Goal: Task Accomplishment & Management: Manage account settings

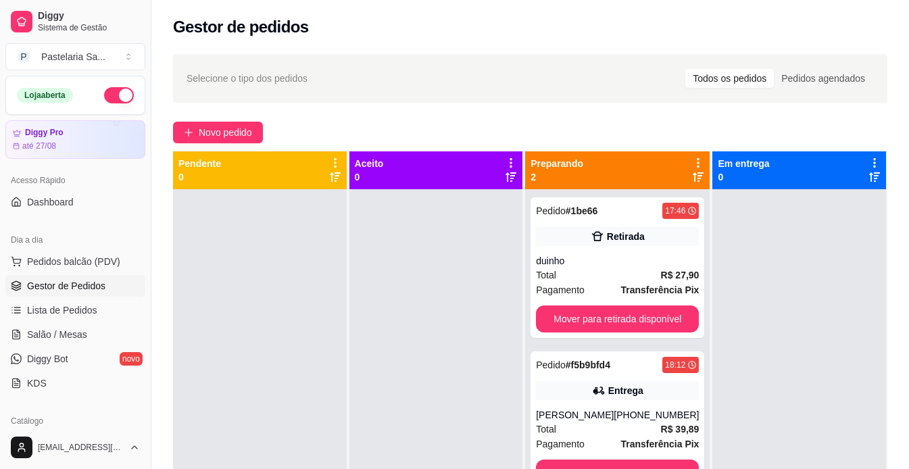
scroll to position [38, 0]
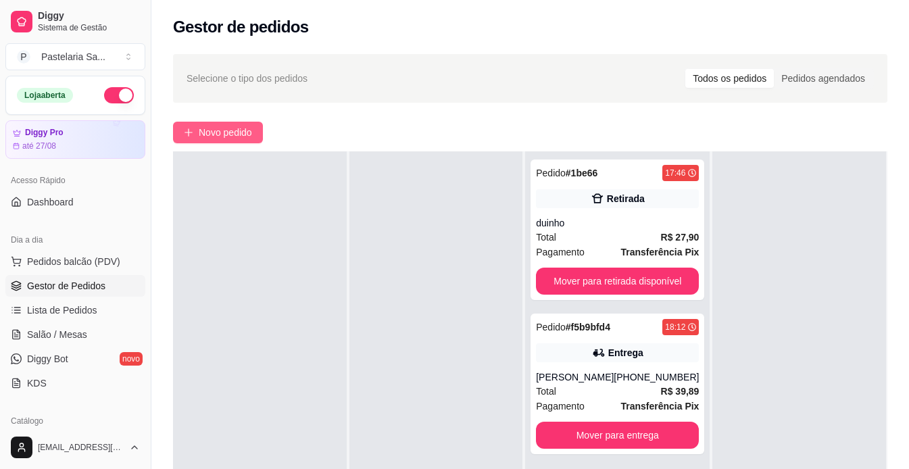
click at [186, 134] on icon "plus" at bounding box center [188, 132] width 9 height 9
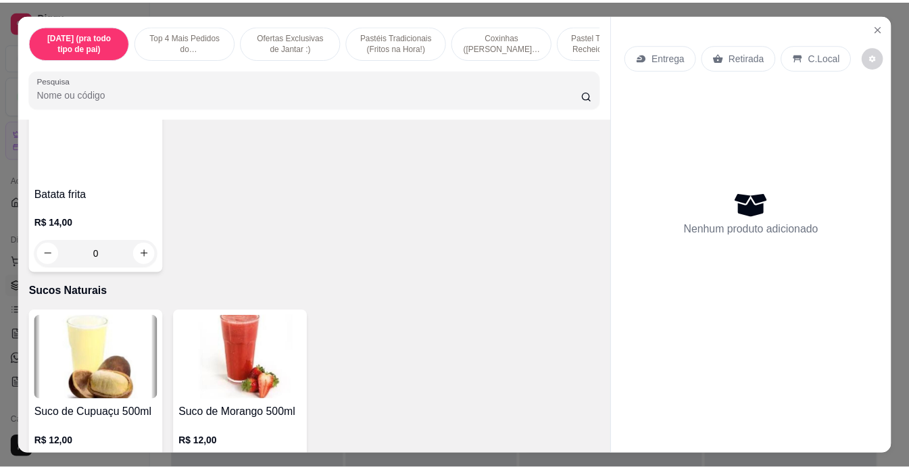
scroll to position [5067, 0]
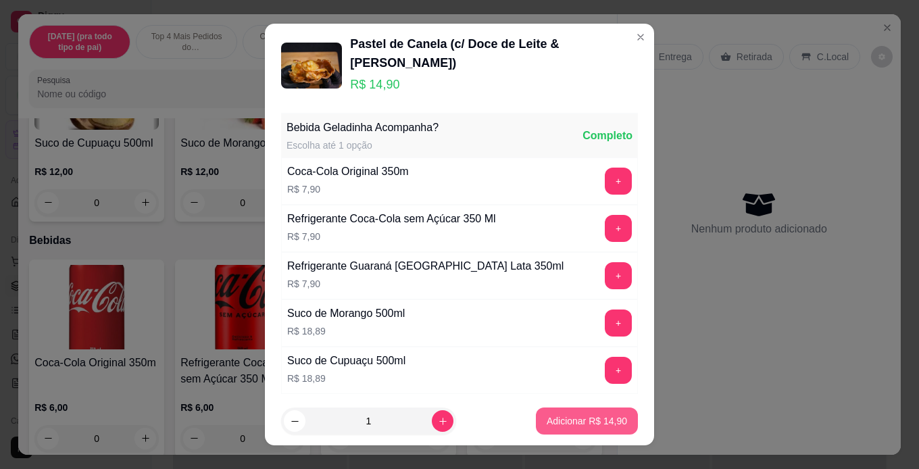
click at [613, 426] on button "Adicionar R$ 14,90" at bounding box center [587, 420] width 102 height 27
type input "1"
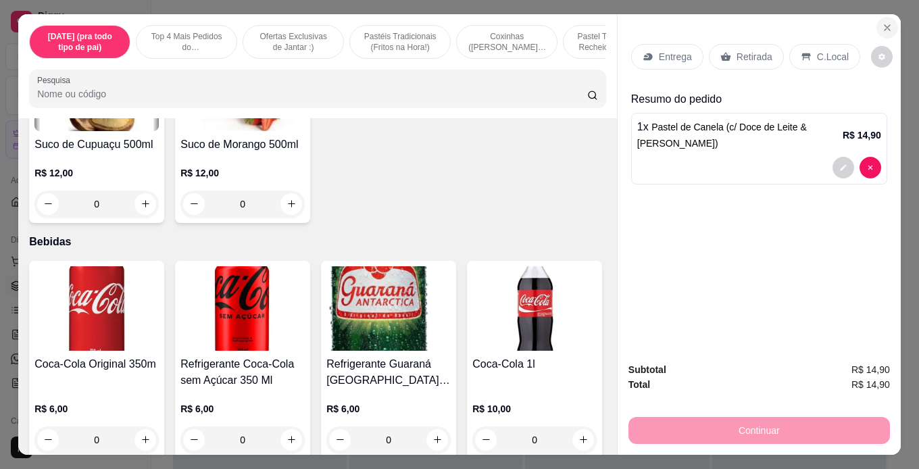
click at [884, 25] on icon "Close" at bounding box center [886, 27] width 5 height 5
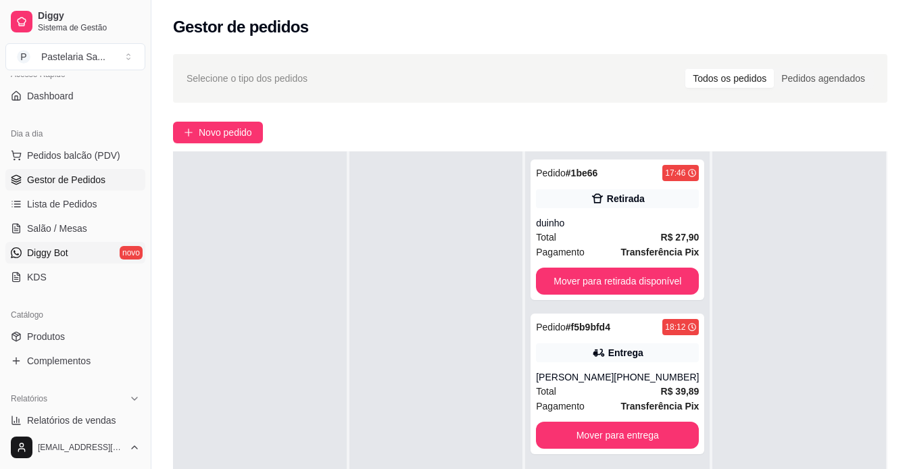
scroll to position [98, 0]
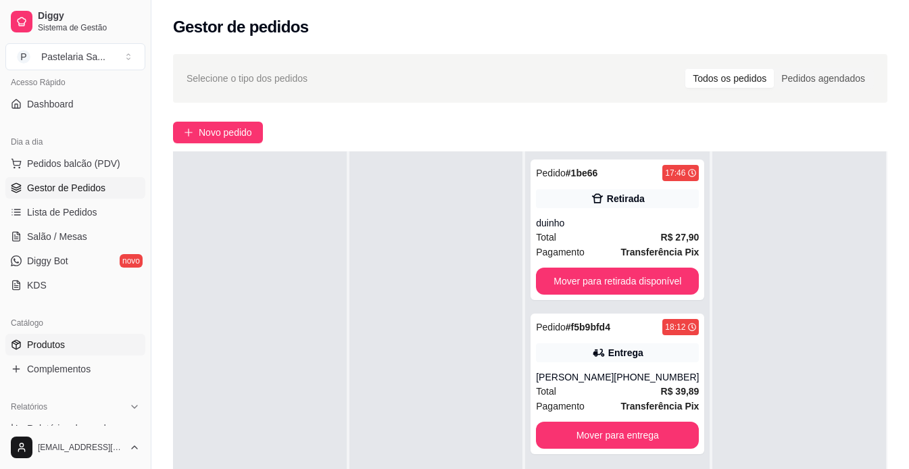
click at [39, 348] on span "Produtos" at bounding box center [46, 345] width 38 height 14
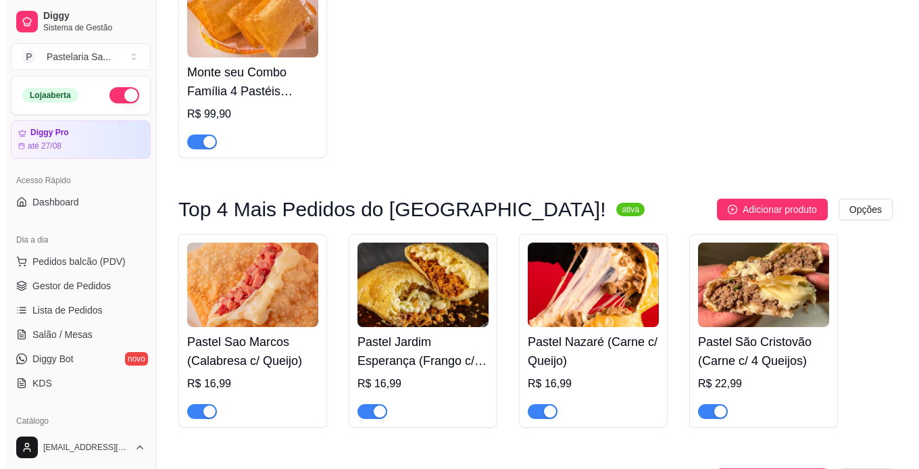
scroll to position [68, 0]
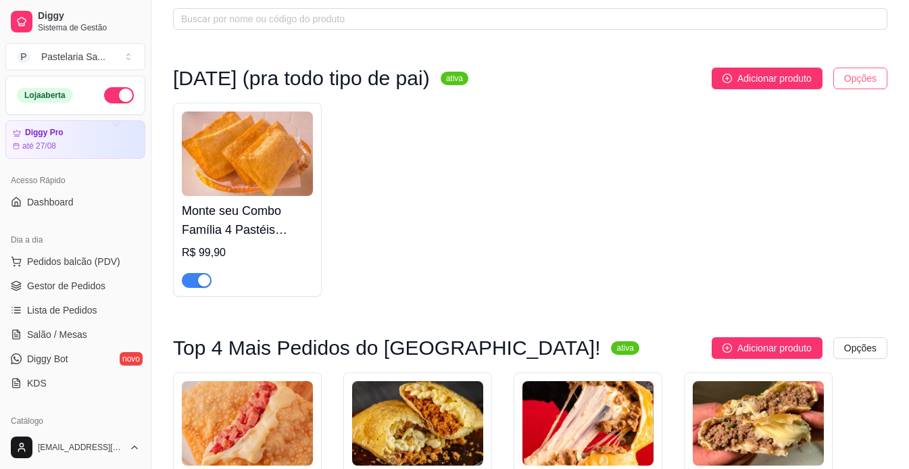
click at [860, 85] on html "Diggy Sistema de Gestão P Pastelaria Sa ... Loja aberta Diggy Pro até 27/08 Ace…" at bounding box center [454, 166] width 909 height 469
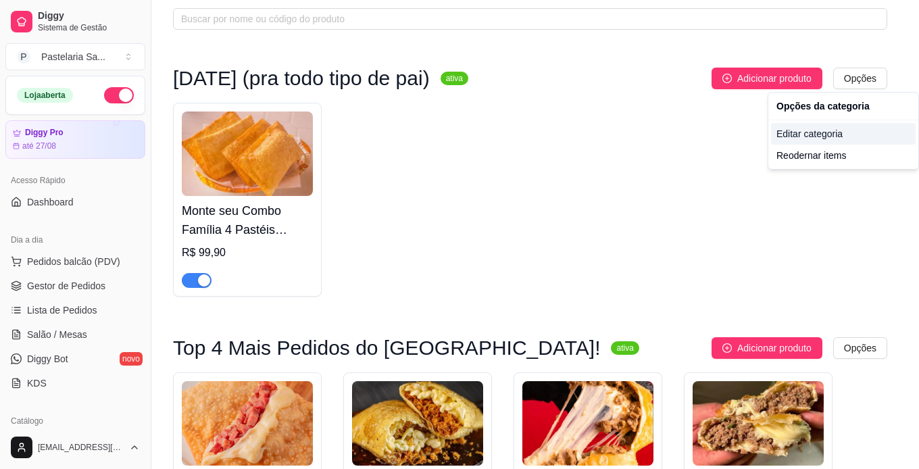
click at [803, 132] on div "Editar categoria" at bounding box center [843, 134] width 145 height 22
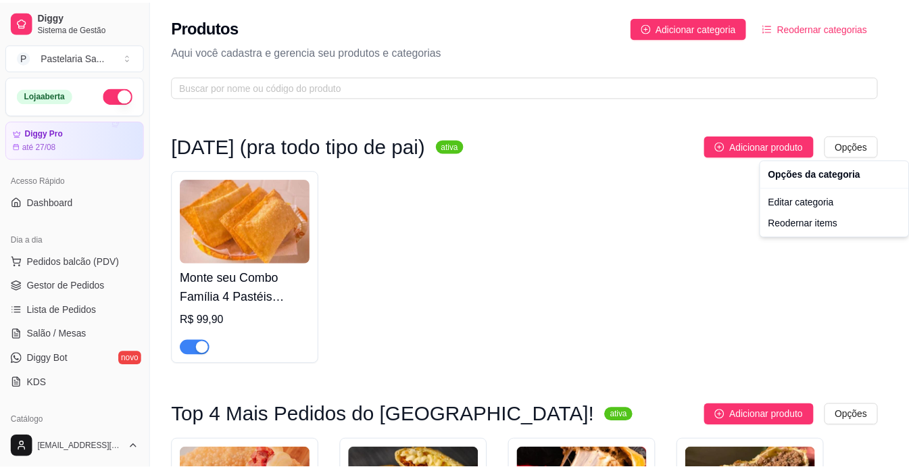
scroll to position [0, 0]
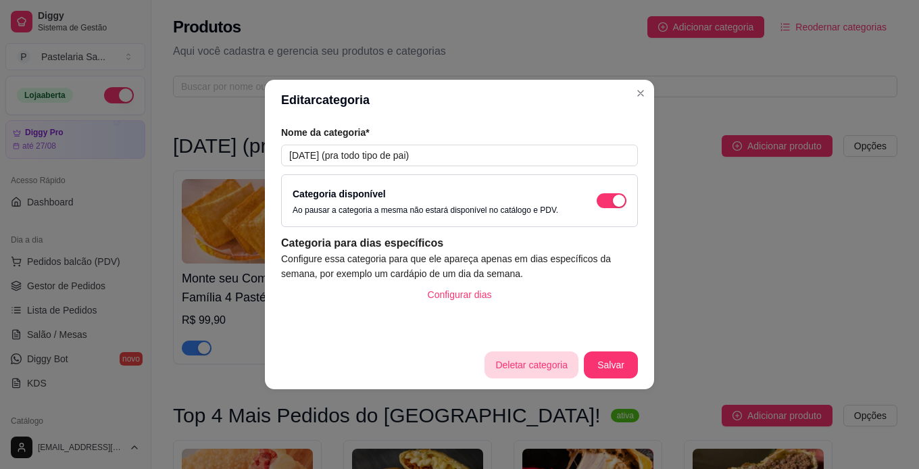
click at [526, 357] on button "Deletar categoria" at bounding box center [531, 364] width 94 height 27
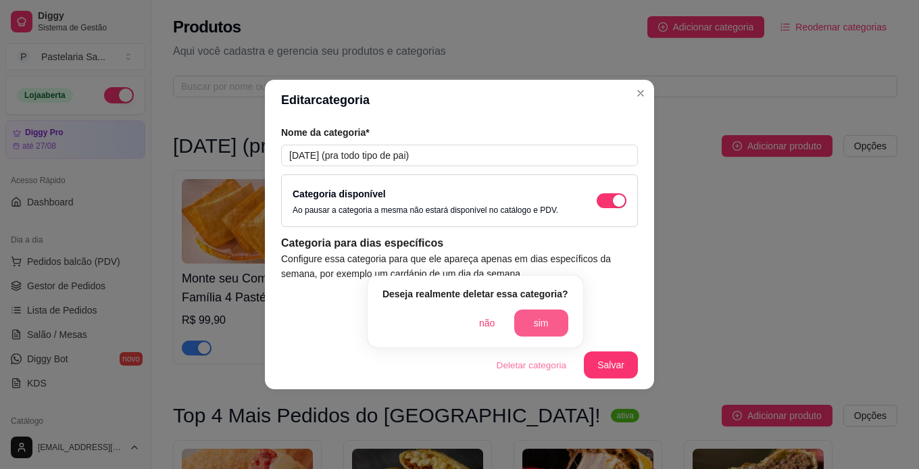
click at [552, 313] on button "sim" at bounding box center [541, 322] width 54 height 27
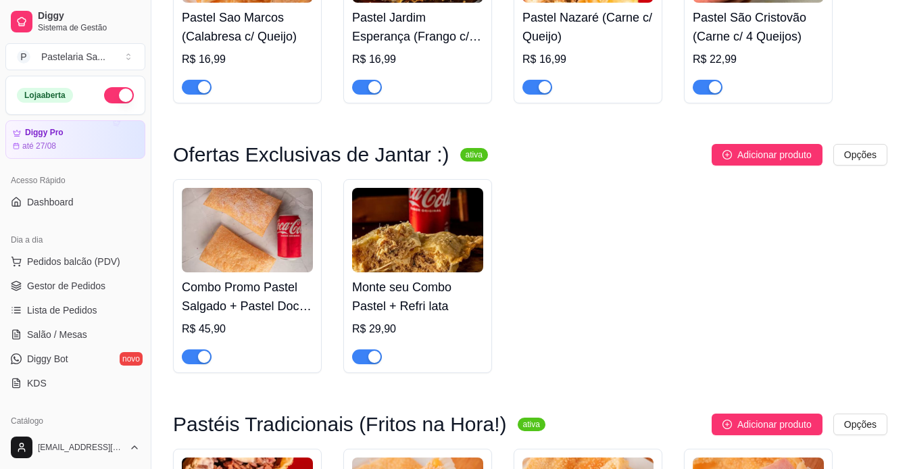
scroll to position [270, 0]
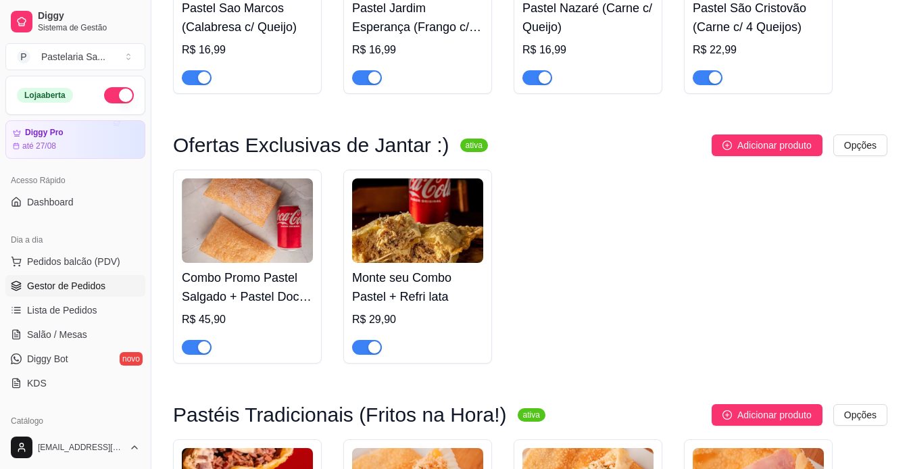
click at [80, 280] on span "Gestor de Pedidos" at bounding box center [66, 286] width 78 height 14
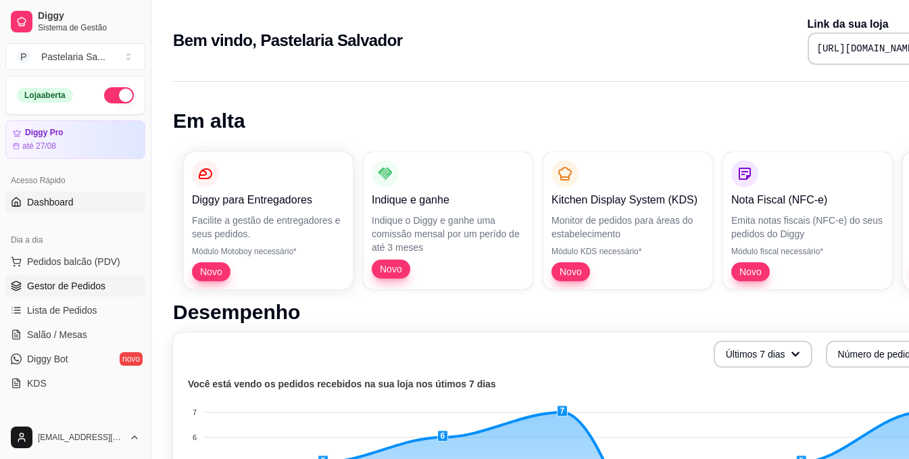
click at [76, 286] on span "Gestor de Pedidos" at bounding box center [66, 286] width 78 height 14
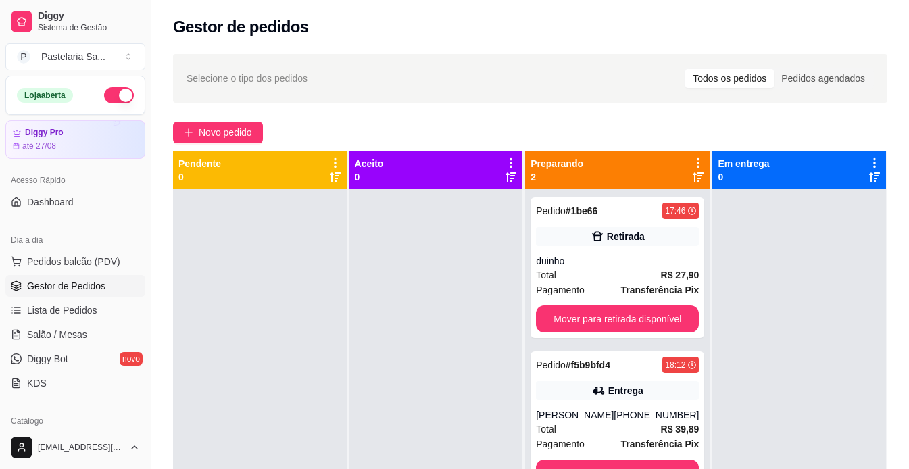
click at [80, 228] on div "Dia a dia Pedidos balcão (PDV) Gestor de Pedidos Lista de Pedidos Salão / Mesas…" at bounding box center [75, 312] width 151 height 176
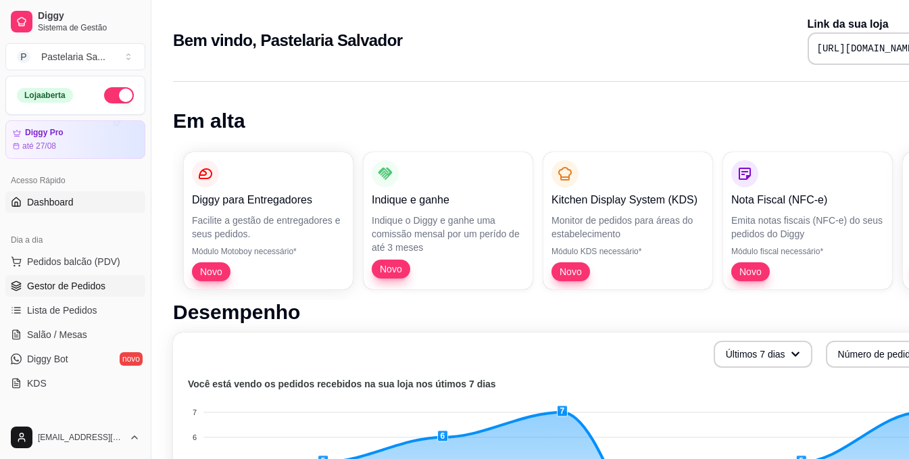
click at [92, 284] on span "Gestor de Pedidos" at bounding box center [66, 286] width 78 height 14
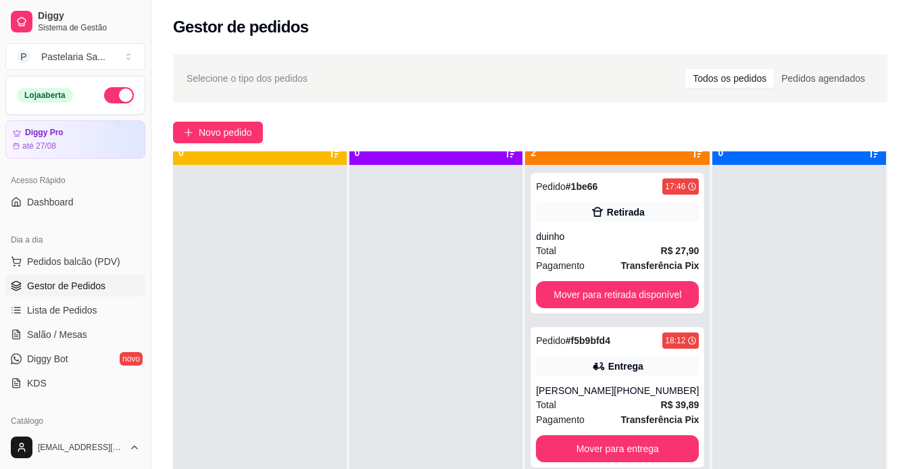
scroll to position [38, 0]
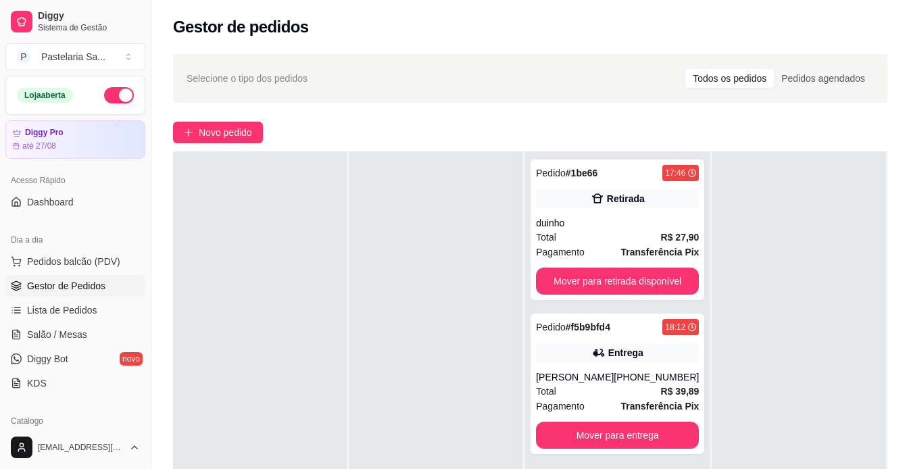
click at [50, 324] on ul "Pedidos balcão (PDV) Gestor de Pedidos Lista de Pedidos Salão / Mesas Diggy Bot…" at bounding box center [75, 322] width 140 height 143
click at [47, 315] on span "Lista de Pedidos" at bounding box center [62, 310] width 70 height 14
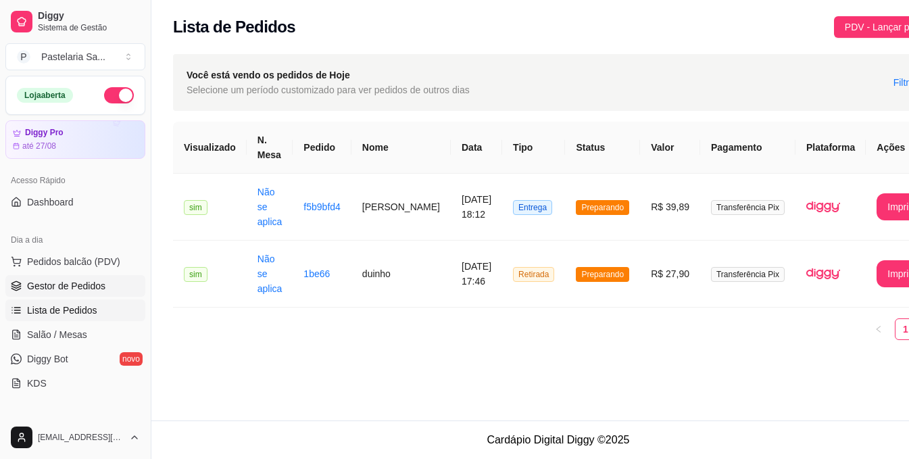
click at [70, 282] on span "Gestor de Pedidos" at bounding box center [66, 286] width 78 height 14
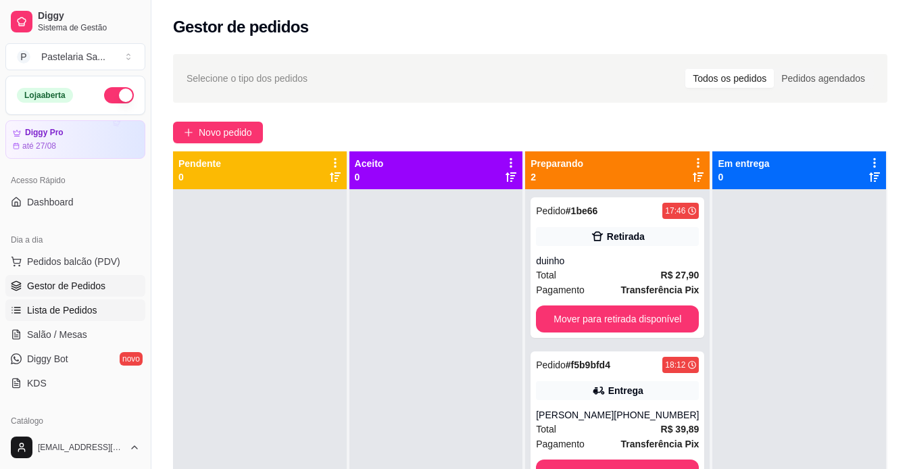
click at [70, 316] on span "Lista de Pedidos" at bounding box center [62, 310] width 70 height 14
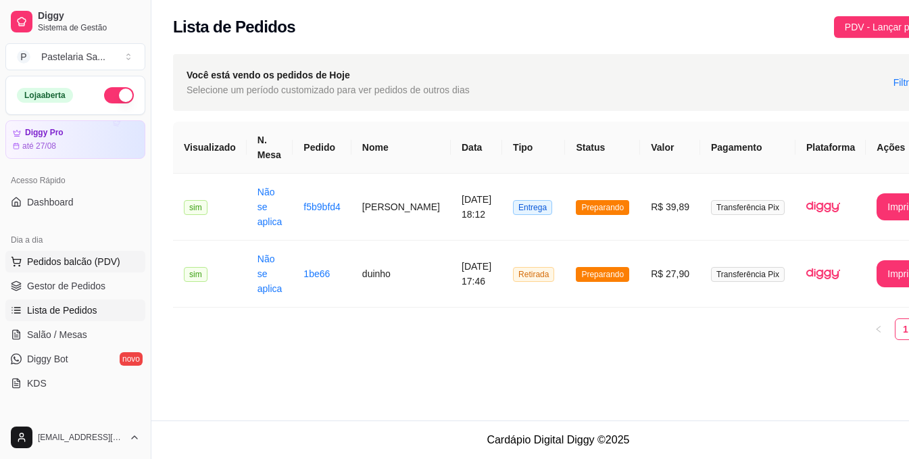
click at [99, 265] on span "Pedidos balcão (PDV)" at bounding box center [73, 262] width 93 height 14
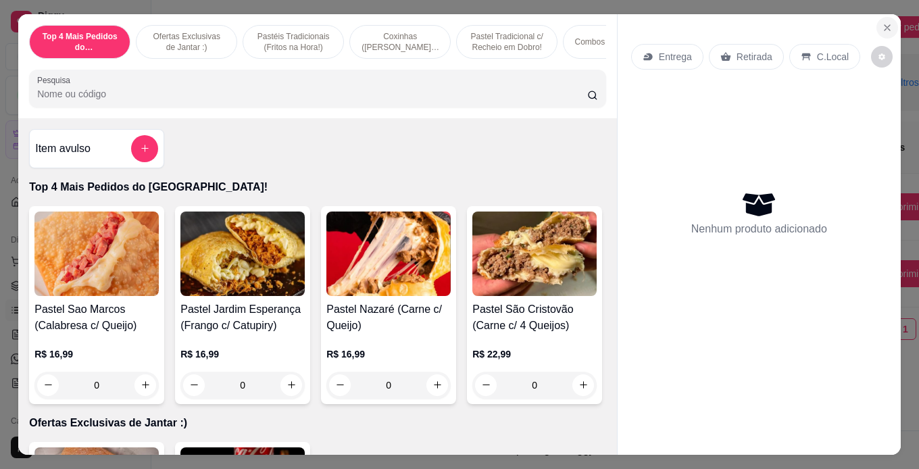
click at [882, 22] on icon "Close" at bounding box center [887, 27] width 11 height 11
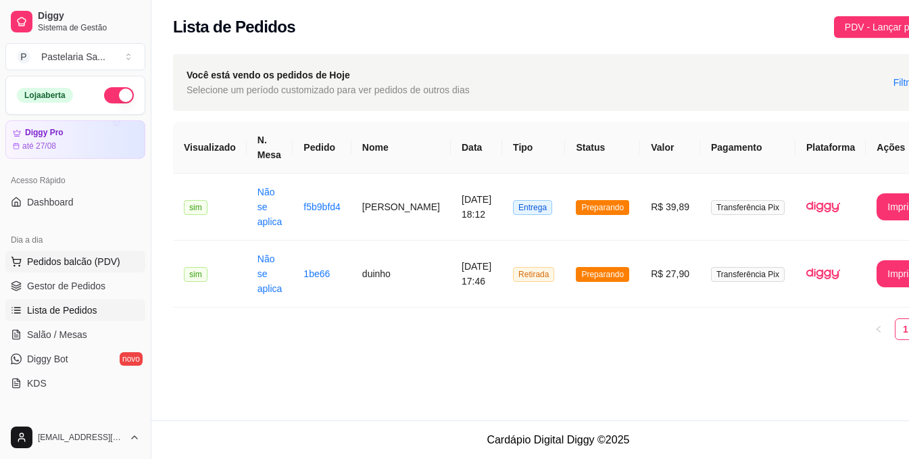
click at [82, 263] on span "Pedidos balcão (PDV)" at bounding box center [73, 262] width 93 height 14
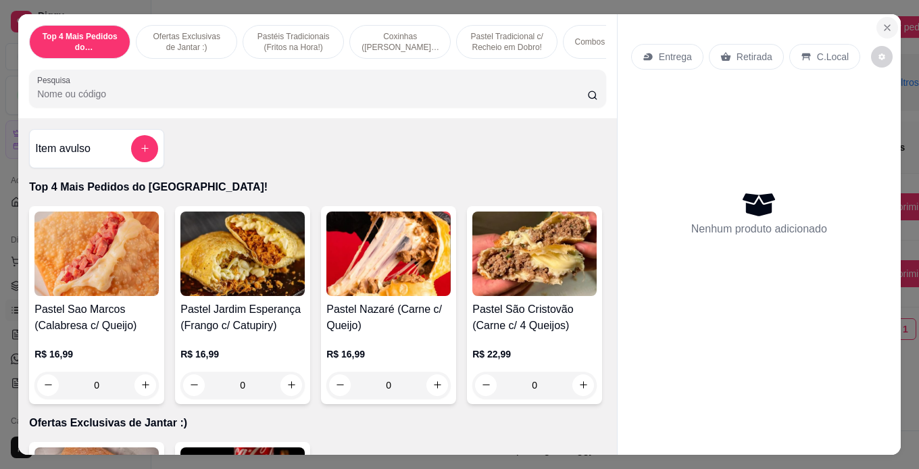
click at [882, 22] on icon "Close" at bounding box center [887, 27] width 11 height 11
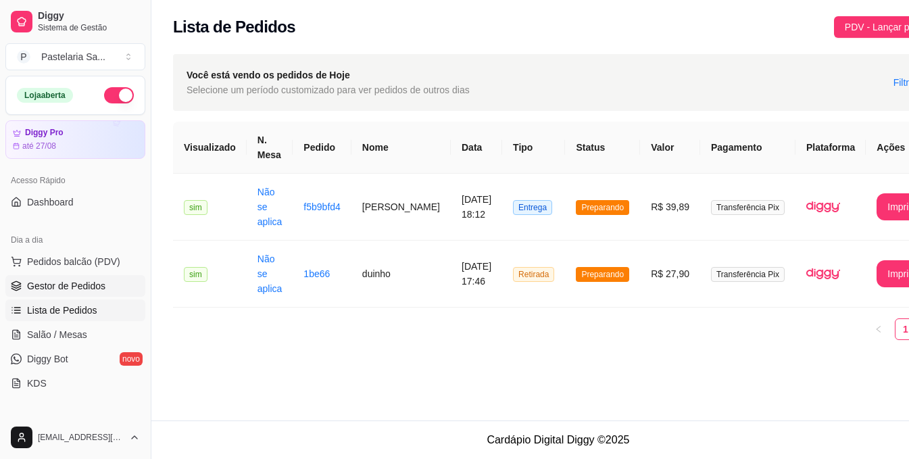
click at [62, 284] on span "Gestor de Pedidos" at bounding box center [66, 286] width 78 height 14
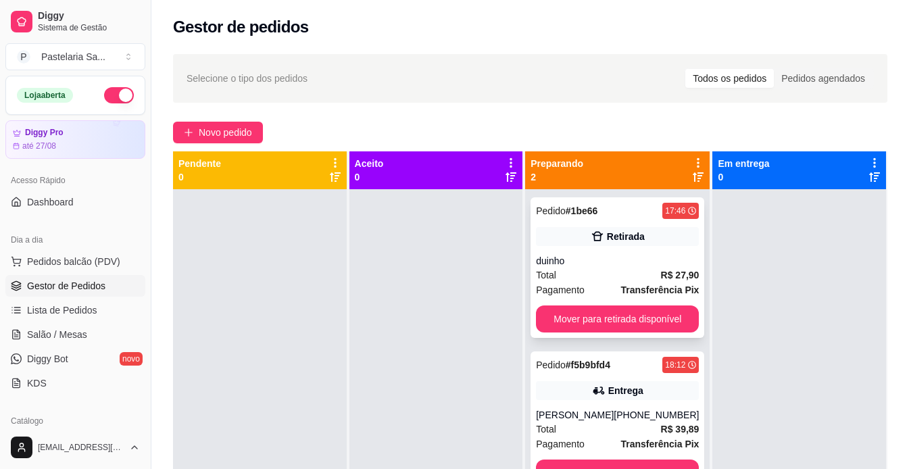
click at [632, 237] on div "Retirada" at bounding box center [626, 237] width 38 height 14
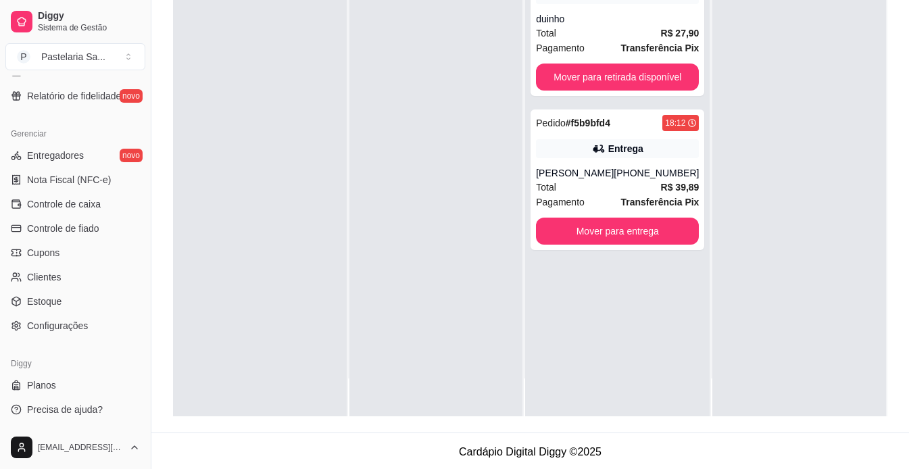
scroll to position [206, 0]
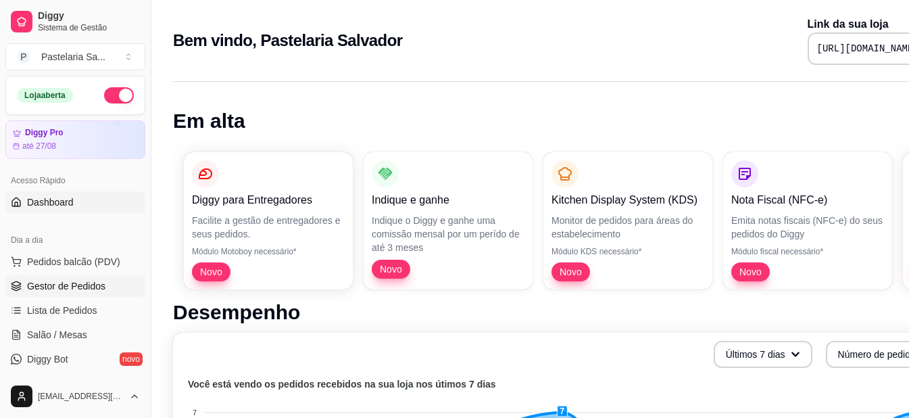
click at [59, 275] on link "Gestor de Pedidos" at bounding box center [75, 286] width 140 height 22
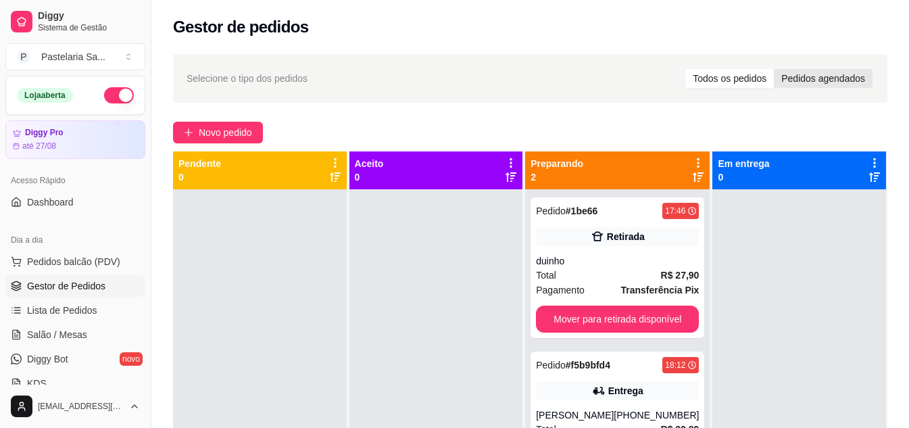
click at [824, 78] on div "Pedidos agendados" at bounding box center [823, 78] width 99 height 19
click at [774, 69] on input "Pedidos agendados" at bounding box center [774, 69] width 0 height 0
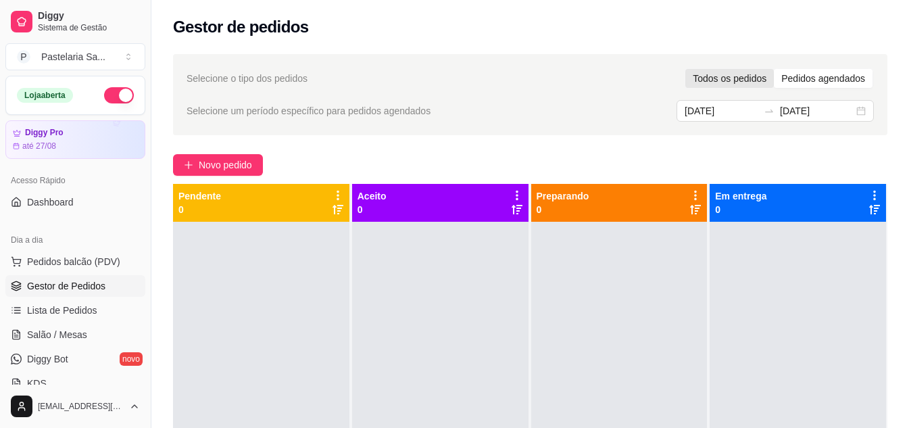
click at [730, 75] on div "Todos os pedidos" at bounding box center [729, 78] width 89 height 19
click at [685, 69] on input "Todos os pedidos" at bounding box center [685, 69] width 0 height 0
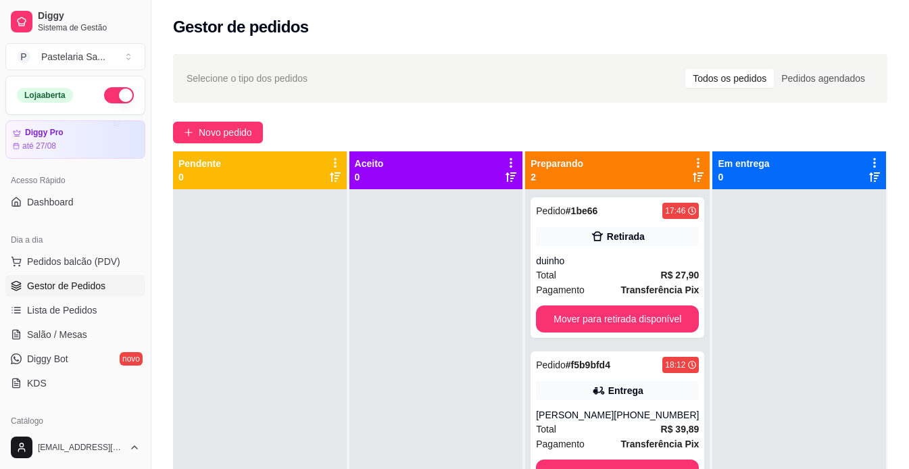
click at [483, 115] on div "Selecione o tipo dos pedidos Todos os pedidos Pedidos agendados Novo pedido Pen…" at bounding box center [529, 341] width 757 height 591
click at [482, 112] on div "Selecione o tipo dos pedidos Todos os pedidos Pedidos agendados Novo pedido Pen…" at bounding box center [529, 341] width 757 height 591
drag, startPoint x: 611, startPoint y: 107, endPoint x: 496, endPoint y: 134, distance: 118.8
click at [610, 107] on div "Selecione o tipo dos pedidos Todos os pedidos Pedidos agendados Novo pedido Pen…" at bounding box center [529, 341] width 757 height 591
click at [409, 118] on div "Selecione o tipo dos pedidos Todos os pedidos Pedidos agendados Novo pedido Pen…" at bounding box center [529, 341] width 757 height 591
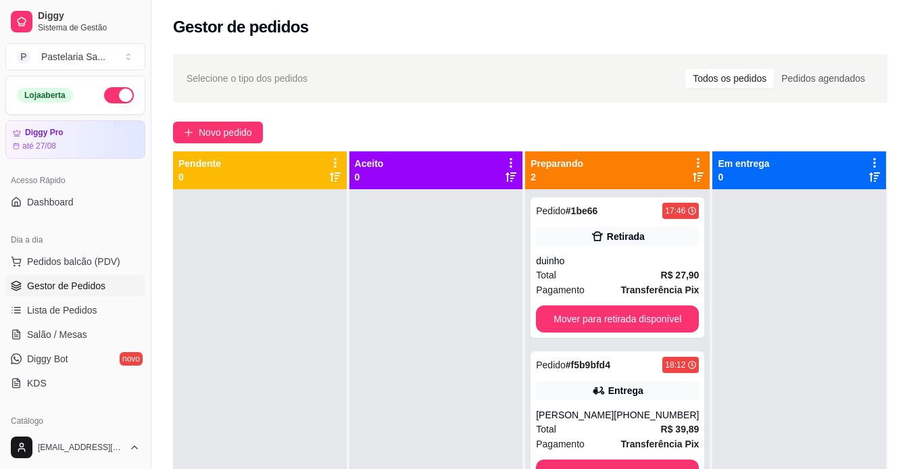
drag, startPoint x: 418, startPoint y: 76, endPoint x: 422, endPoint y: 32, distance: 44.0
click at [418, 70] on div "Selecione o tipo dos pedidos Todos os pedidos Pedidos agendados" at bounding box center [529, 79] width 687 height 22
drag, startPoint x: 422, startPoint y: 25, endPoint x: 426, endPoint y: 18, distance: 8.5
click at [422, 23] on div "Gestor de pedidos" at bounding box center [530, 27] width 714 height 22
drag, startPoint x: 757, startPoint y: 22, endPoint x: 759, endPoint y: 4, distance: 17.6
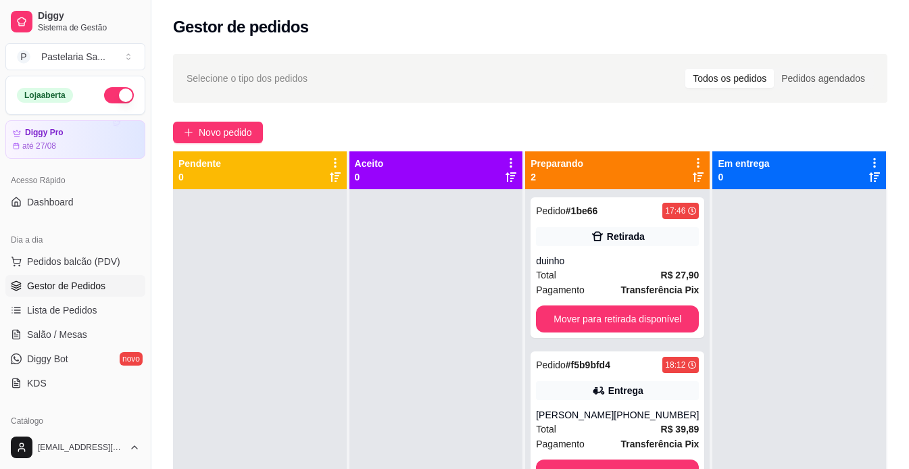
click at [759, 13] on div "Gestor de pedidos" at bounding box center [529, 23] width 757 height 46
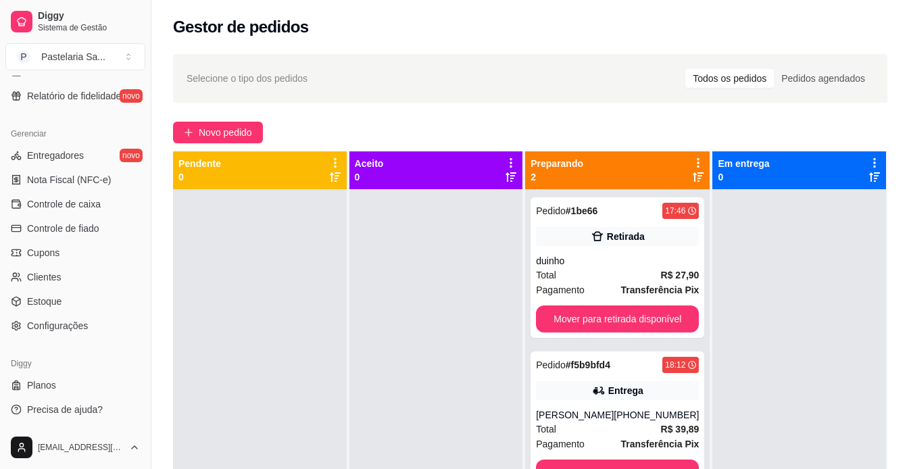
click at [451, 121] on div "Selecione o tipo dos pedidos Todos os pedidos Pedidos agendados Novo pedido Pen…" at bounding box center [529, 341] width 757 height 591
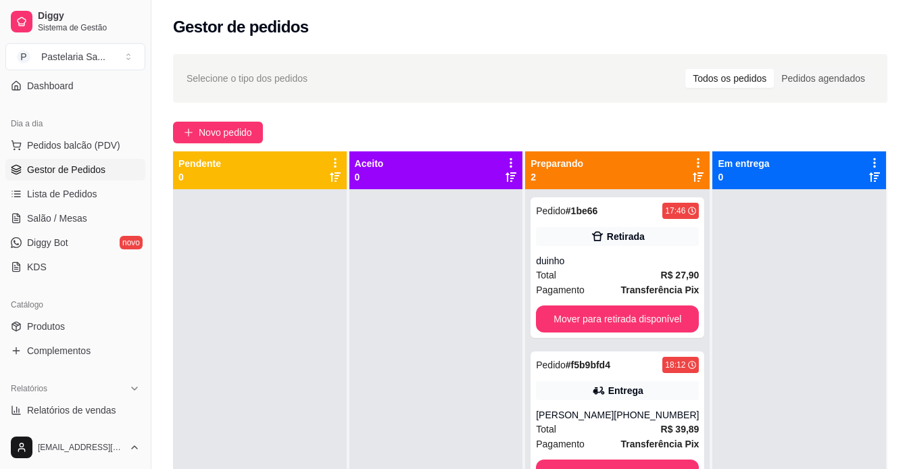
scroll to position [135, 0]
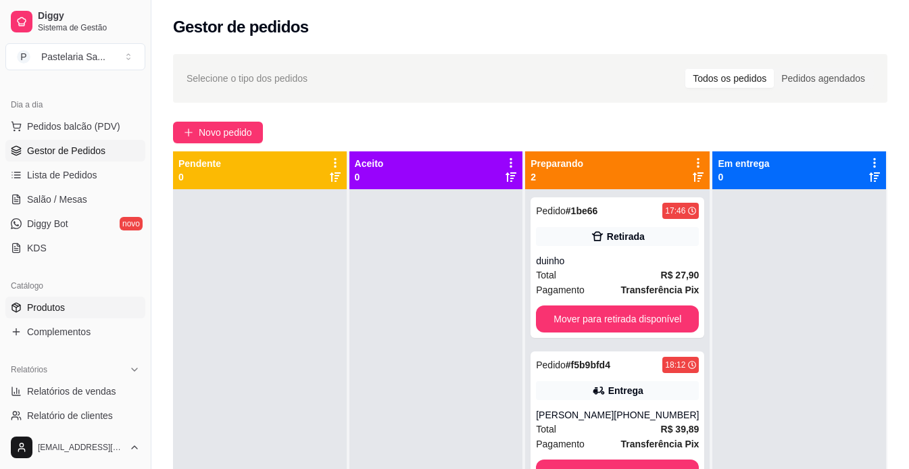
click at [50, 314] on link "Produtos" at bounding box center [75, 308] width 140 height 22
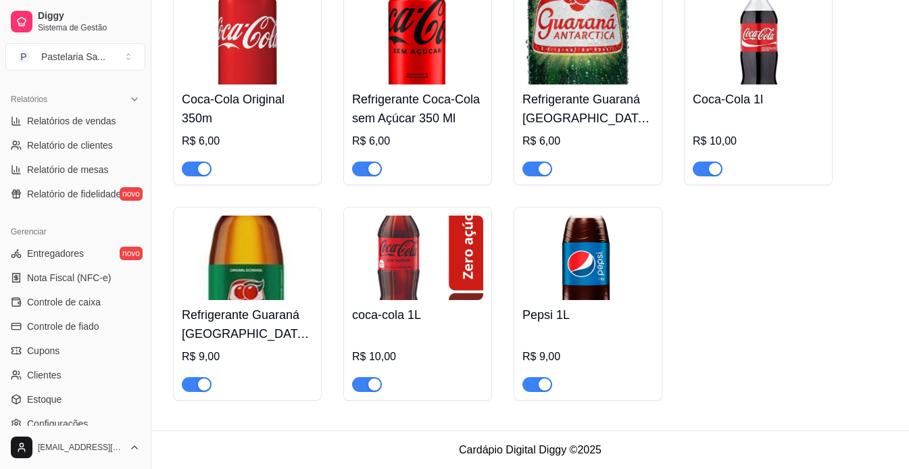
scroll to position [503, 0]
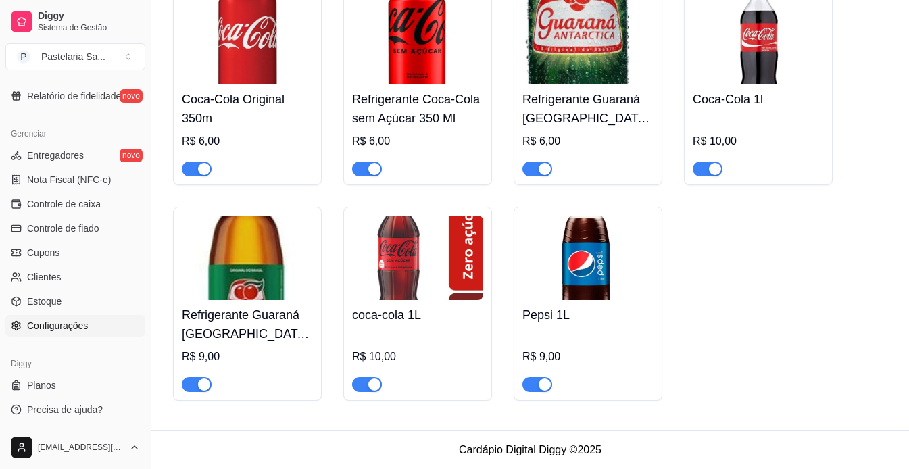
click at [47, 333] on link "Configurações" at bounding box center [75, 326] width 140 height 22
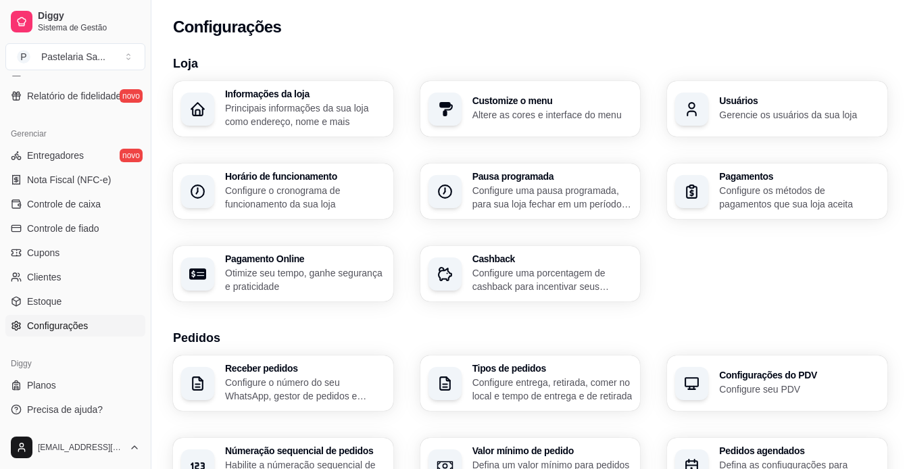
click at [309, 106] on p "Principais informações da sua loja como endereço, nome e mais" at bounding box center [305, 114] width 160 height 27
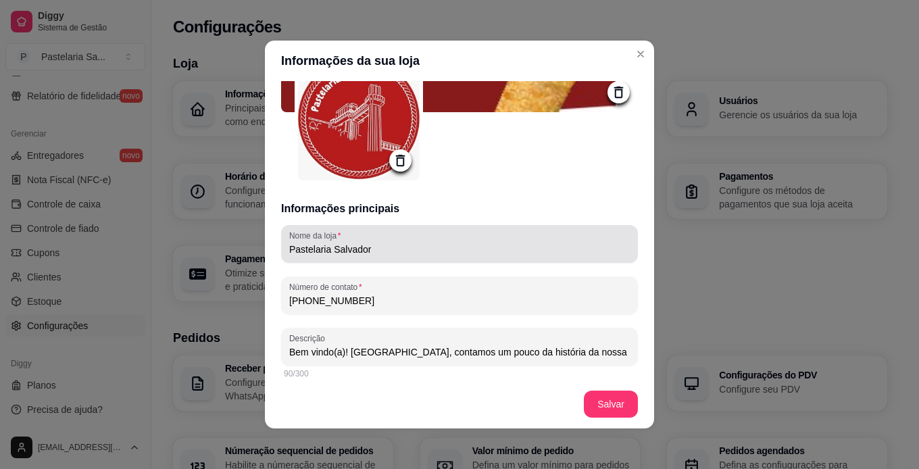
type input "Cada Pastel e coxinha homenageia um Bairro!❤️Se amamos Salvador, pai!Os pastéis…"
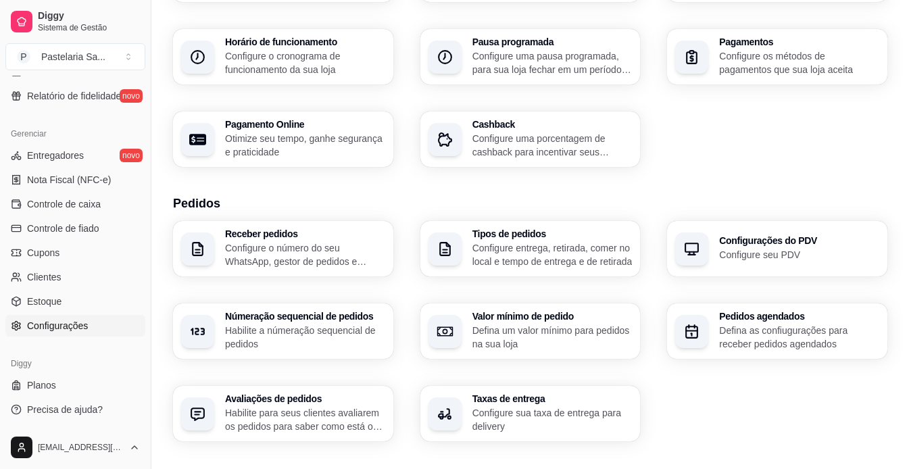
scroll to position [135, 0]
click at [316, 252] on p "Configure o número do seu WhatsApp, gestor de pedidos e outros" at bounding box center [305, 254] width 160 height 27
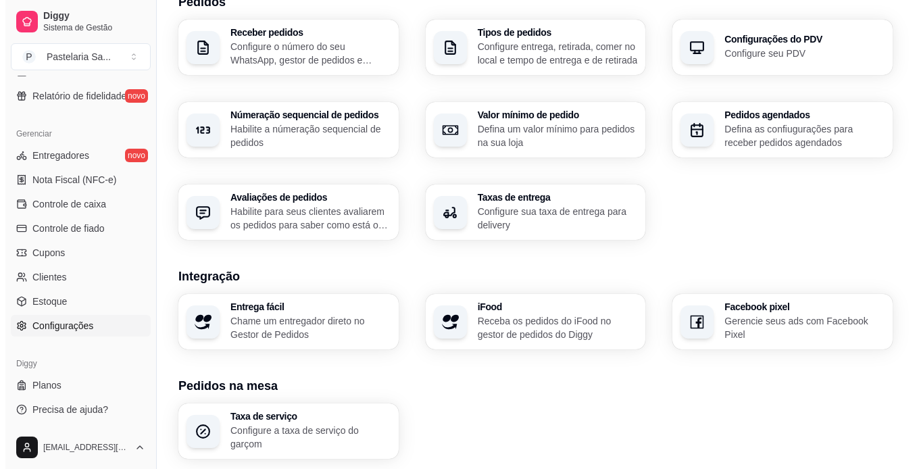
scroll to position [484, 0]
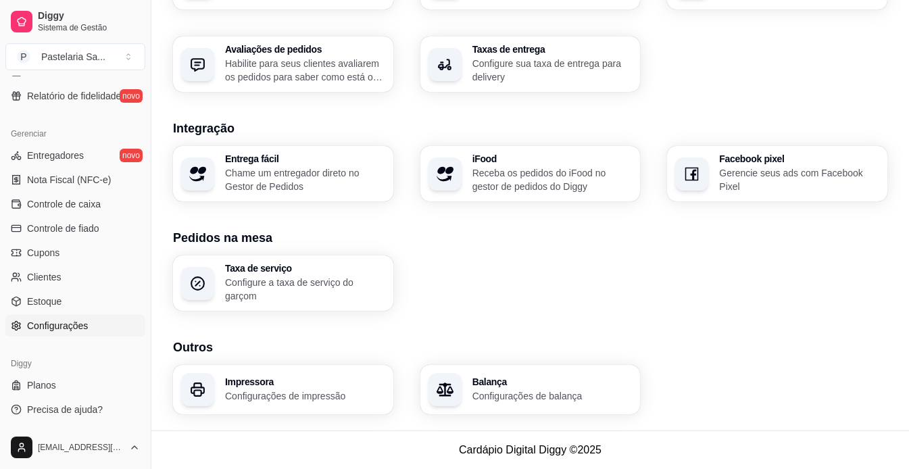
click at [351, 386] on h3 "Impressora" at bounding box center [305, 381] width 160 height 9
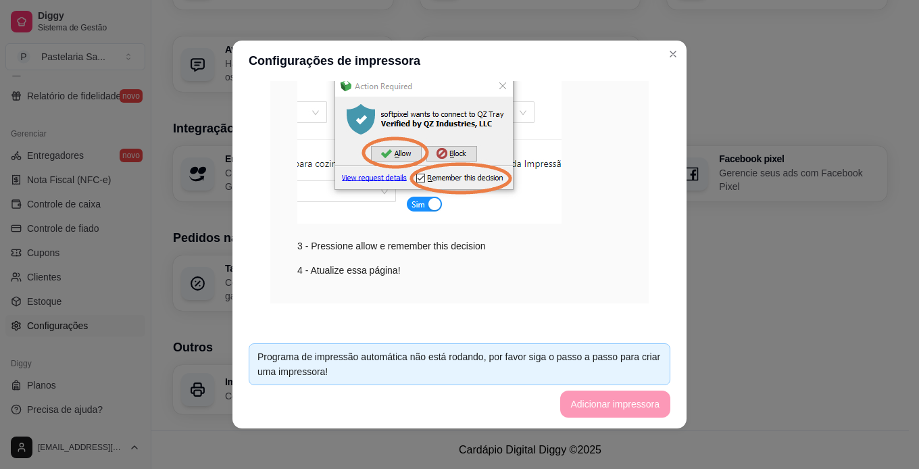
scroll to position [296, 0]
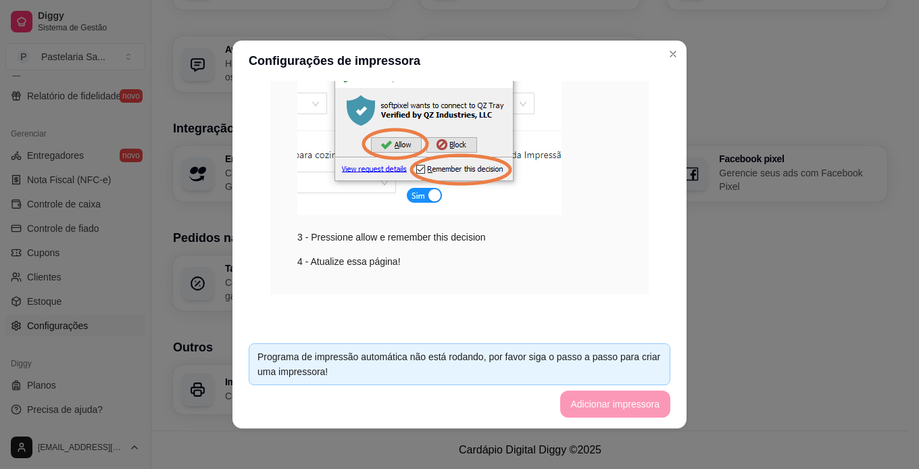
click at [605, 361] on div "Programa de impressão automática não está rodando, por favor siga o passo a pas…" at bounding box center [459, 364] width 404 height 30
click at [420, 314] on div "Impressão no Computador Para habilitar impressão siga os passos abaixo. Passo a…" at bounding box center [460, 59] width 422 height 536
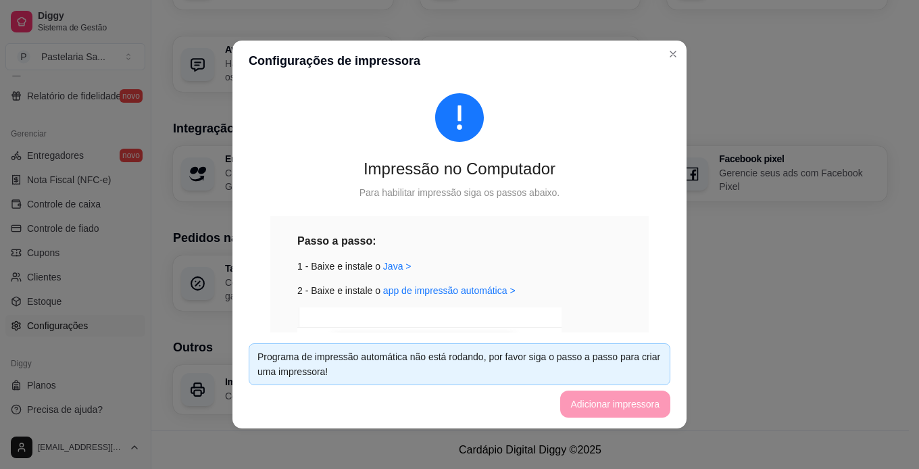
scroll to position [0, 0]
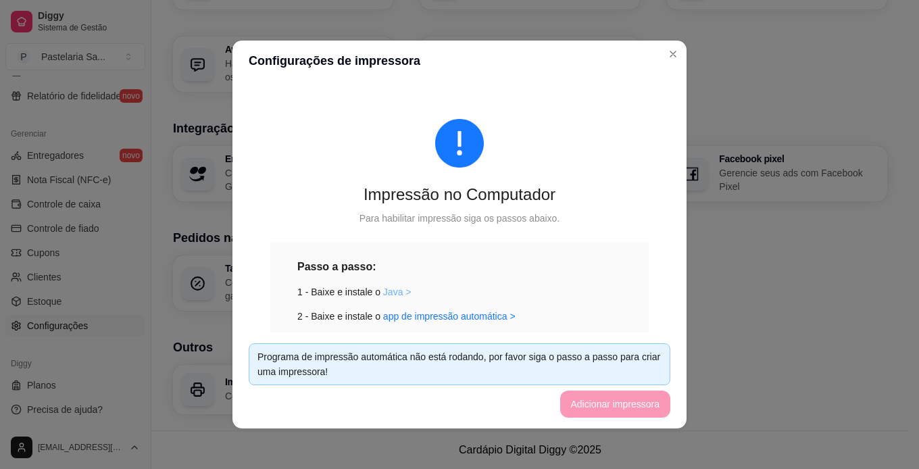
click at [388, 291] on link "Java >" at bounding box center [397, 291] width 28 height 11
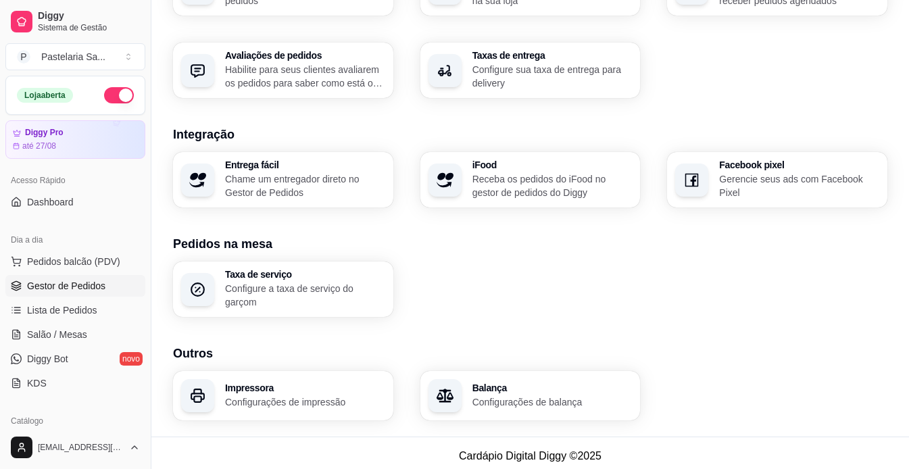
click at [61, 284] on span "Gestor de Pedidos" at bounding box center [66, 286] width 78 height 14
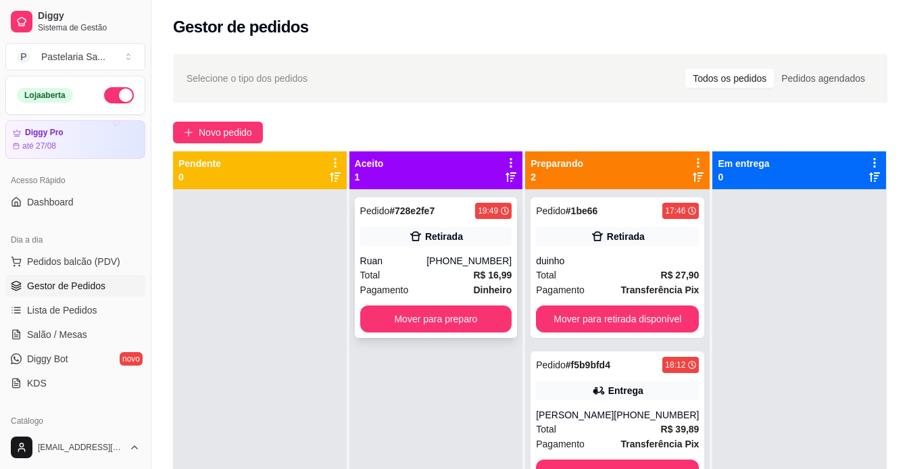
click at [427, 254] on div "Ruan" at bounding box center [393, 261] width 67 height 14
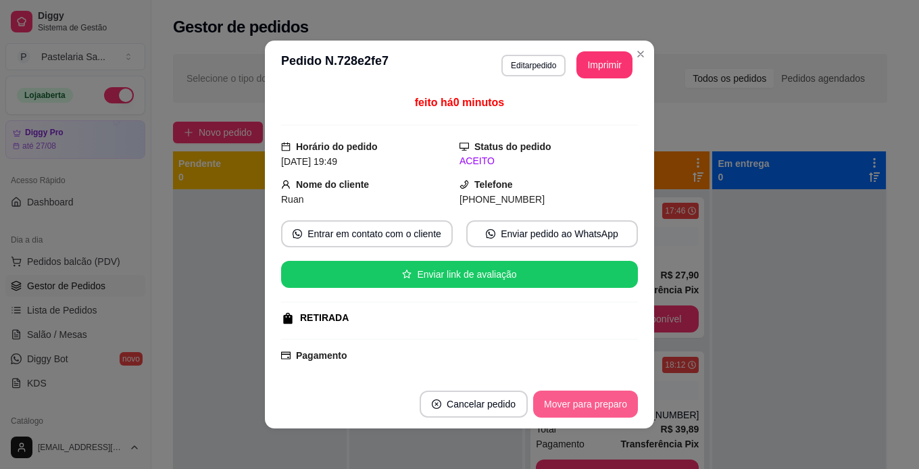
click at [574, 409] on button "Mover para preparo" at bounding box center [585, 404] width 105 height 27
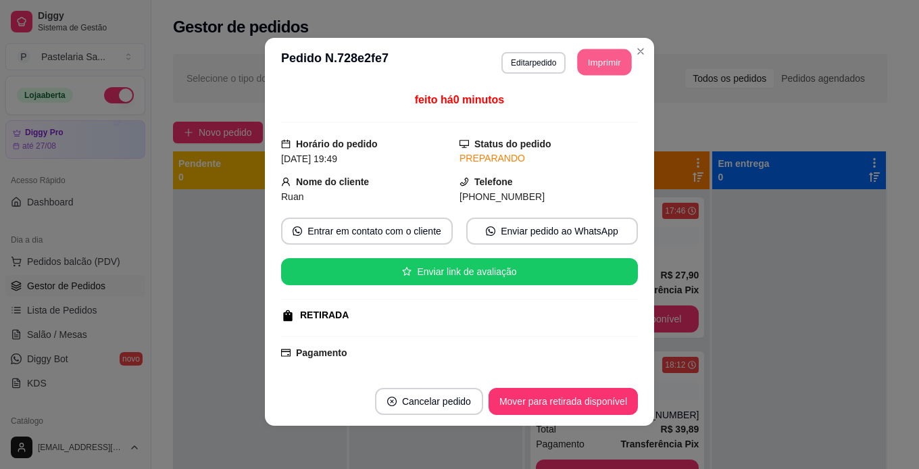
click at [601, 71] on button "Imprimir" at bounding box center [605, 62] width 54 height 26
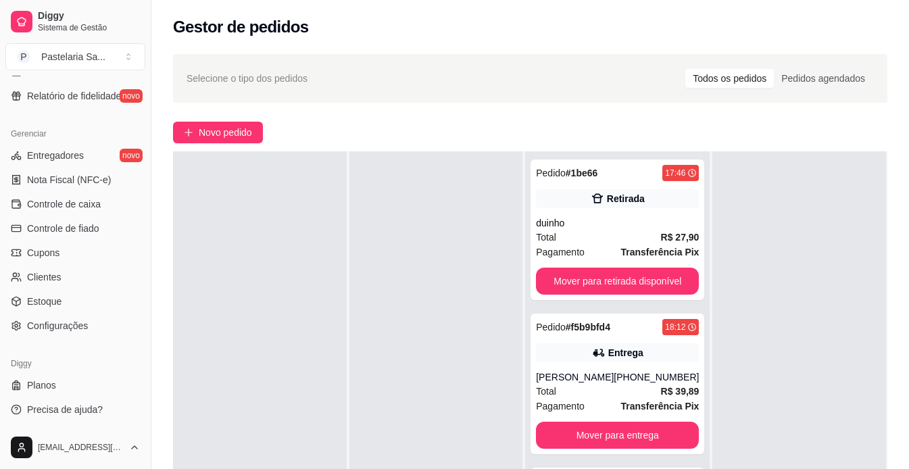
scroll to position [68, 0]
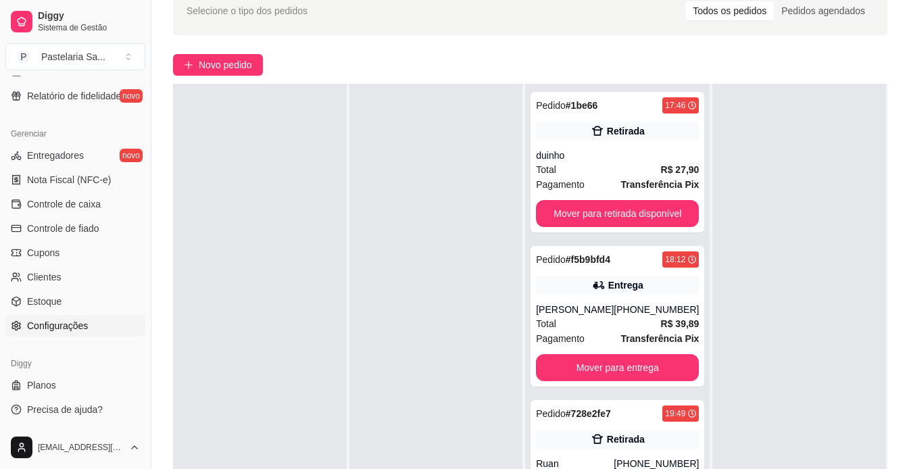
click at [70, 320] on span "Configurações" at bounding box center [57, 326] width 61 height 14
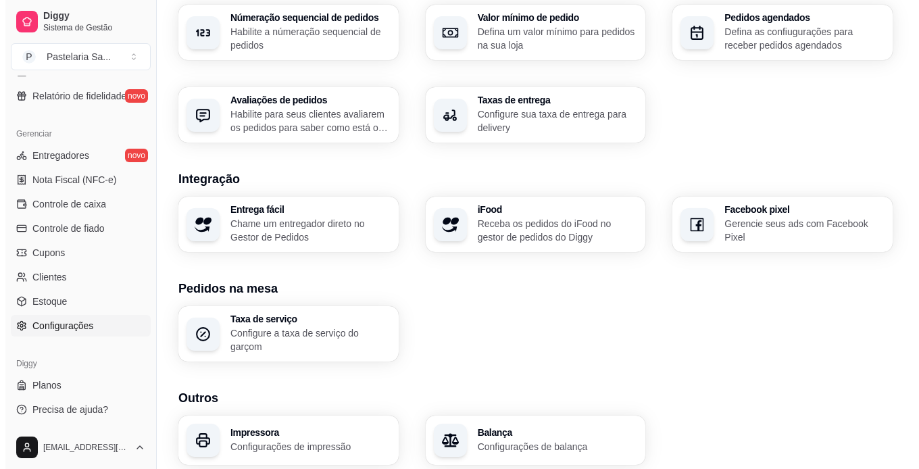
scroll to position [473, 0]
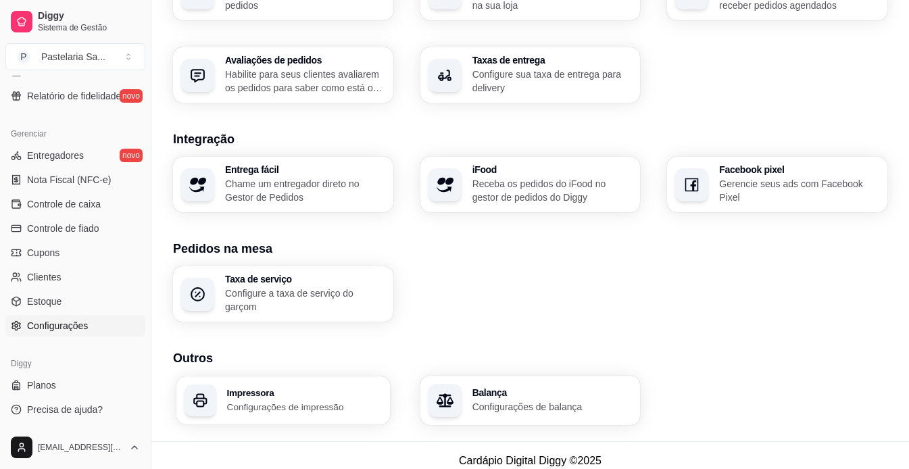
click at [314, 376] on div "Impressora Configurações de impressão" at bounding box center [283, 400] width 214 height 48
click at [303, 396] on h3 "Impressora" at bounding box center [304, 392] width 155 height 9
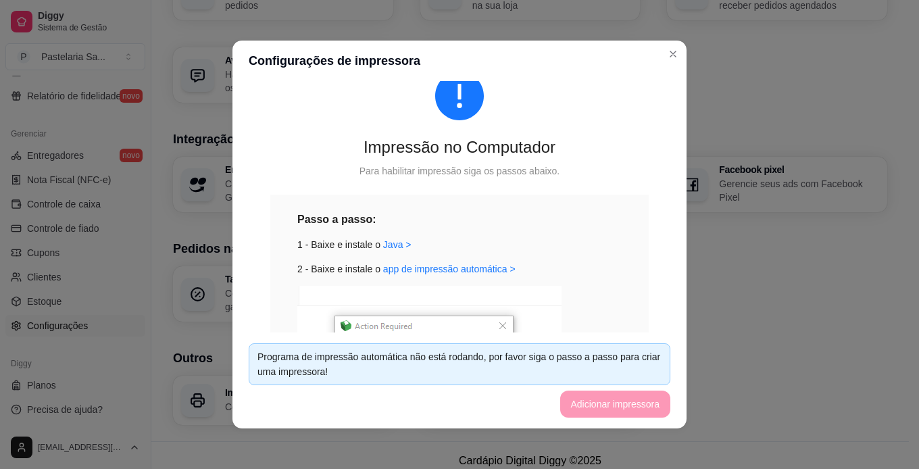
scroll to position [135, 0]
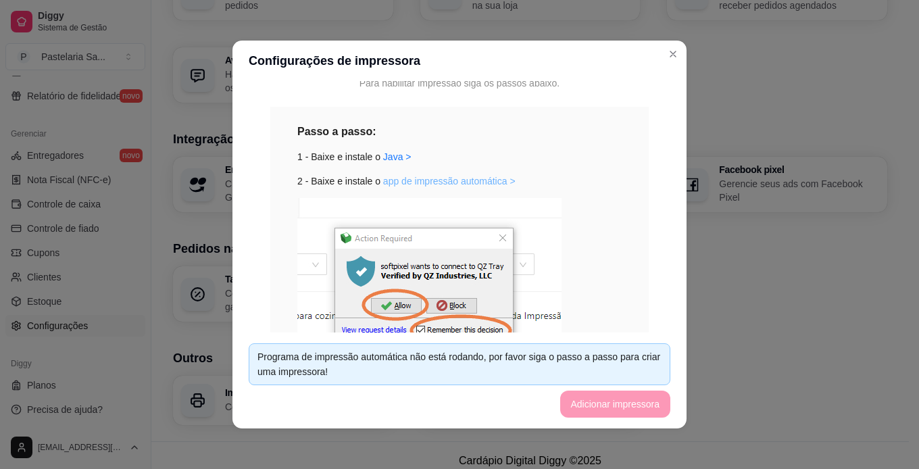
click at [442, 179] on link "app de impressão automática >" at bounding box center [449, 181] width 132 height 11
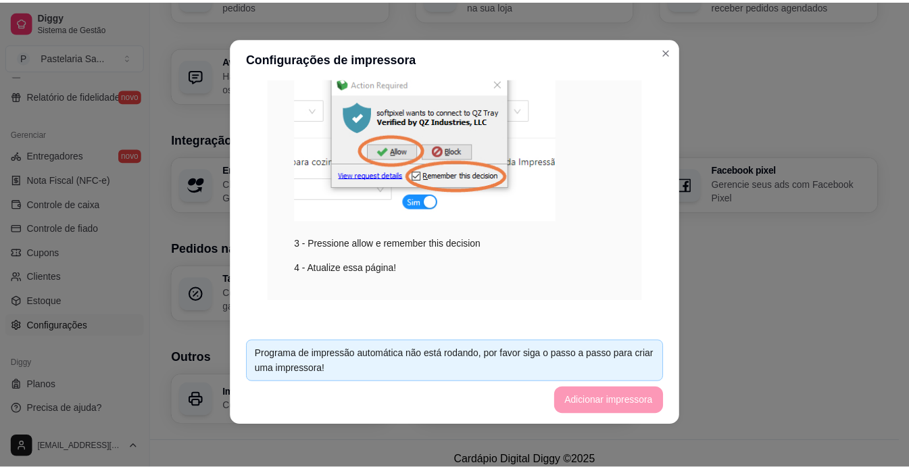
scroll to position [296, 0]
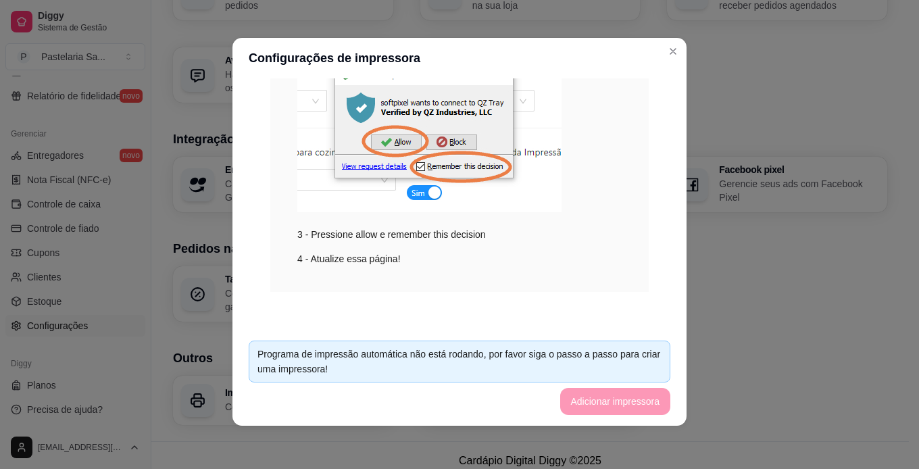
click at [594, 393] on footer "Programa de impressão automática não está rodando, por favor siga o passo a pas…" at bounding box center [459, 378] width 454 height 96
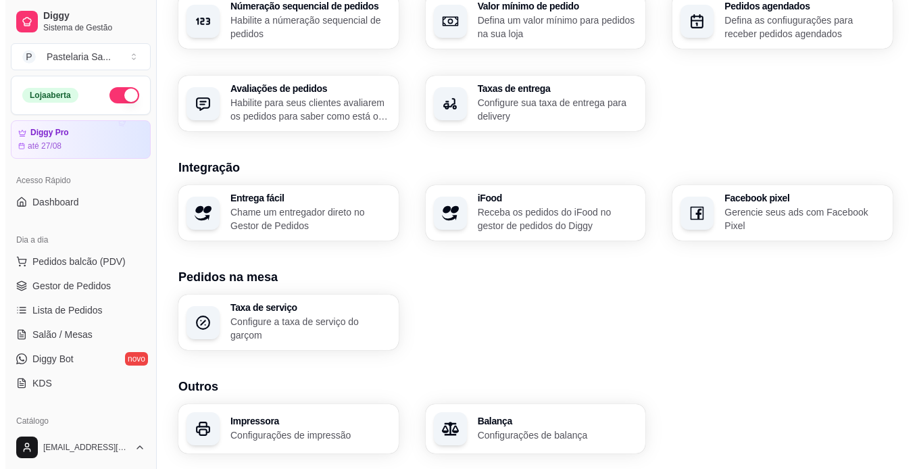
scroll to position [484, 0]
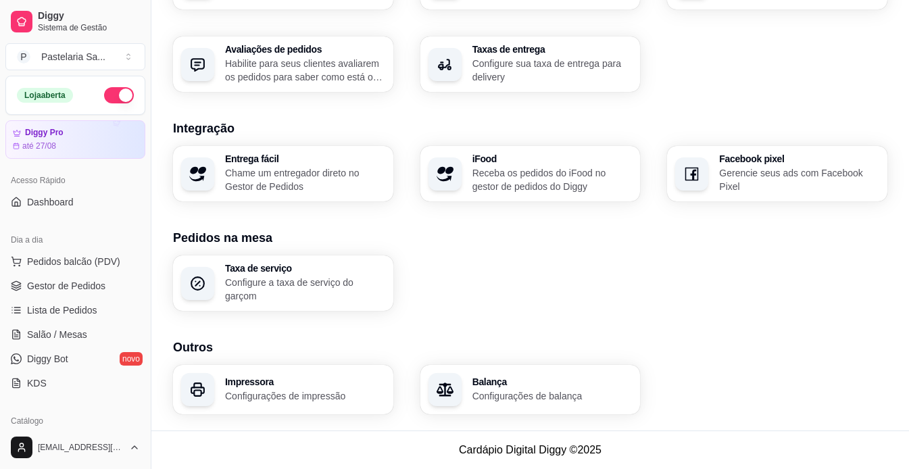
click at [282, 375] on div "Impressora Configurações de impressão" at bounding box center [283, 389] width 220 height 49
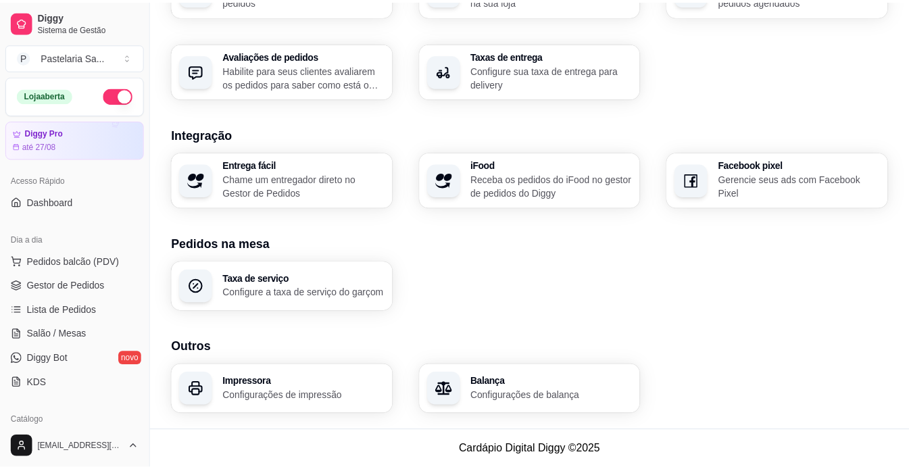
scroll to position [478, 0]
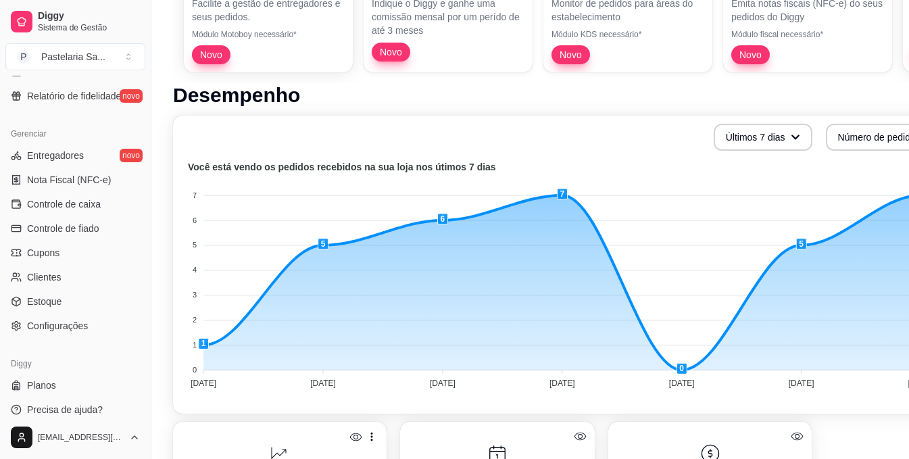
scroll to position [270, 0]
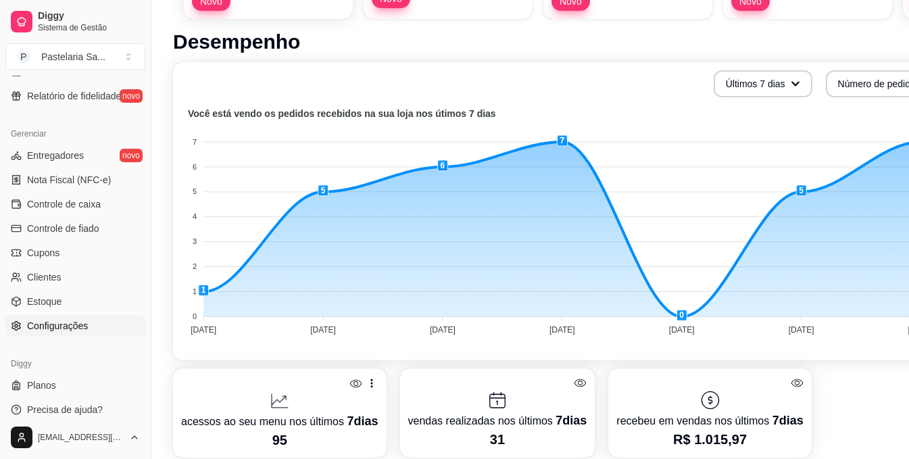
click at [62, 326] on span "Configurações" at bounding box center [57, 326] width 61 height 14
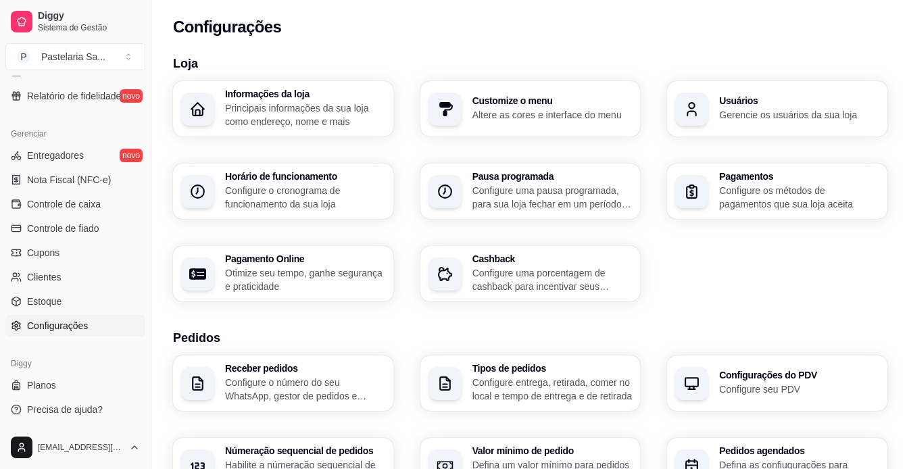
click at [73, 328] on span "Configurações" at bounding box center [57, 326] width 61 height 14
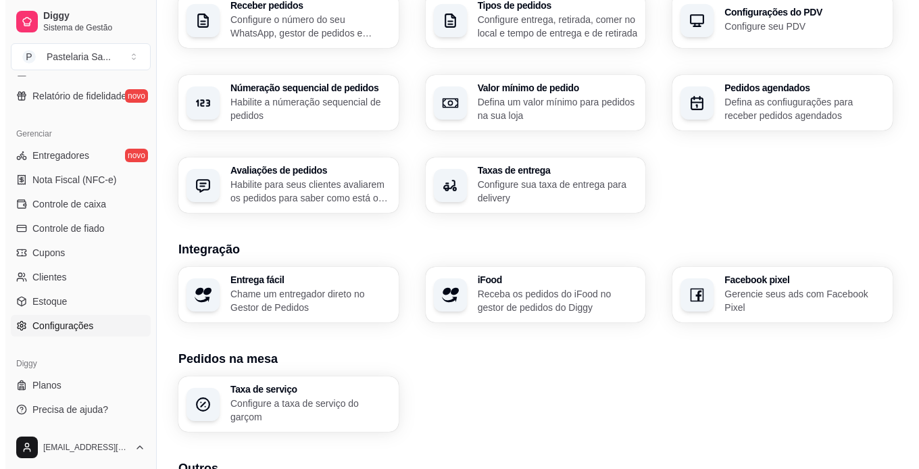
scroll to position [473, 0]
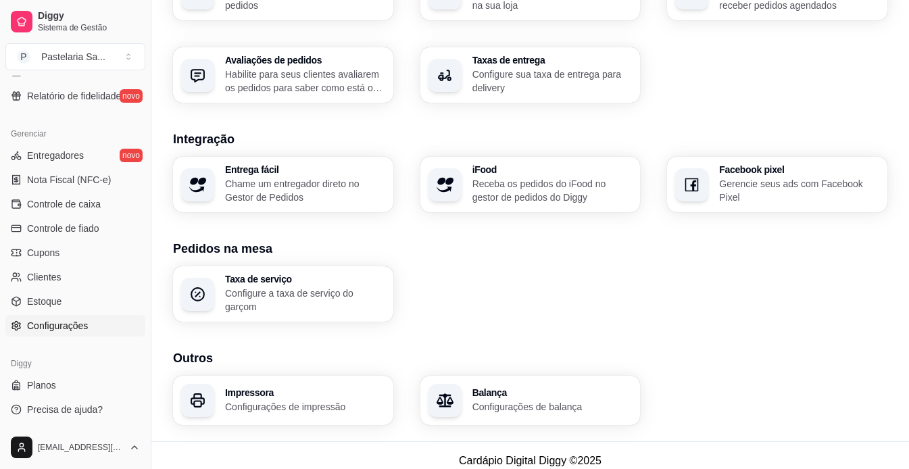
click at [315, 386] on div "Impressora Configurações de impressão" at bounding box center [283, 400] width 220 height 49
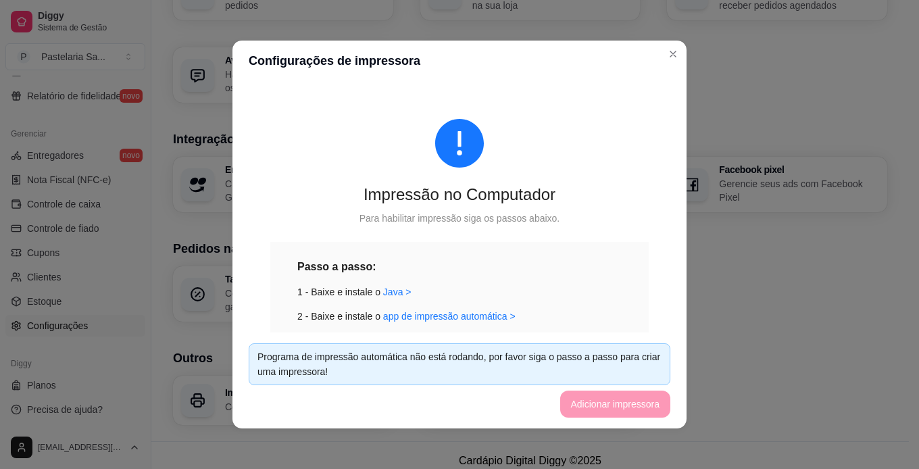
click at [613, 403] on footer "Programa de impressão automática não está rodando, por favor siga o passo a pas…" at bounding box center [459, 380] width 454 height 96
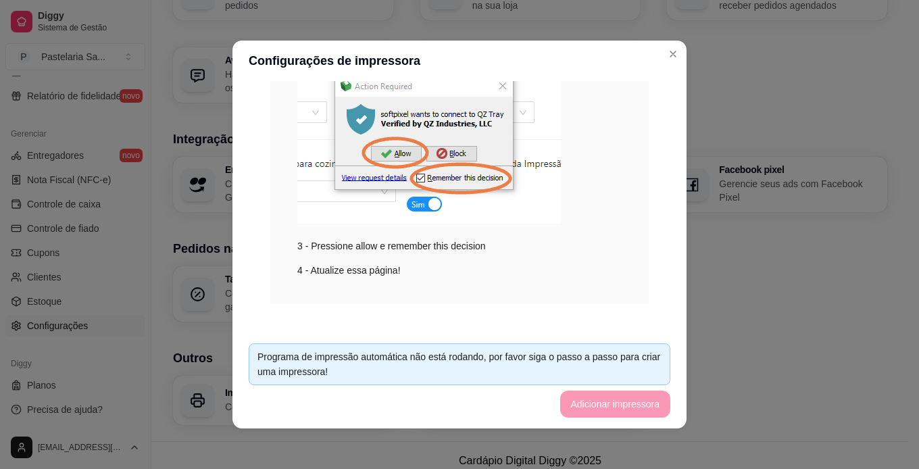
scroll to position [296, 0]
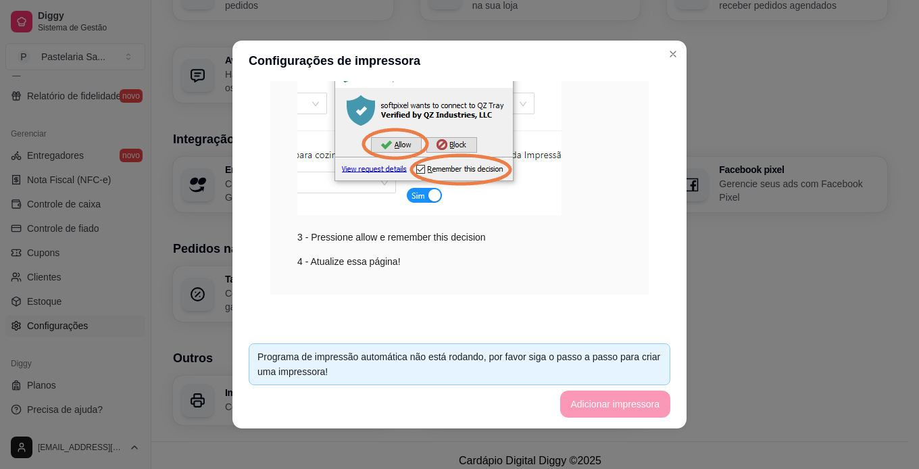
click at [586, 420] on footer "Programa de impressão automática não está rodando, por favor siga o passo a pas…" at bounding box center [459, 380] width 454 height 96
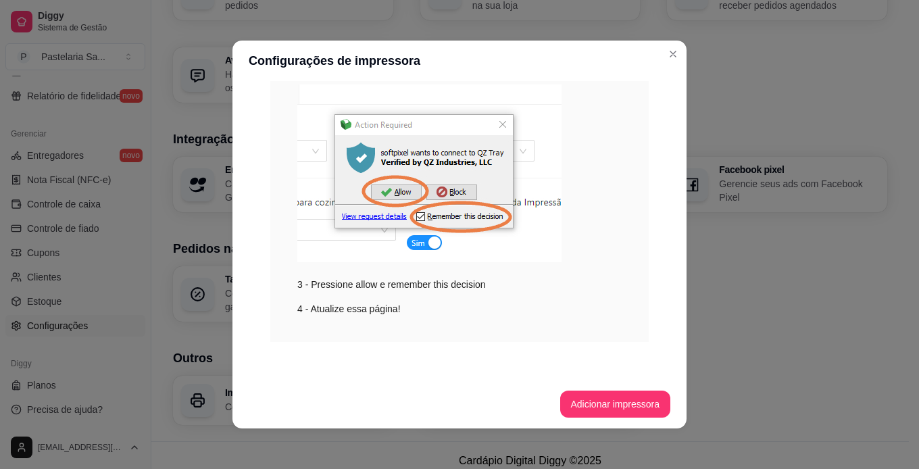
click at [619, 407] on button "Adicionar impressora" at bounding box center [615, 404] width 111 height 27
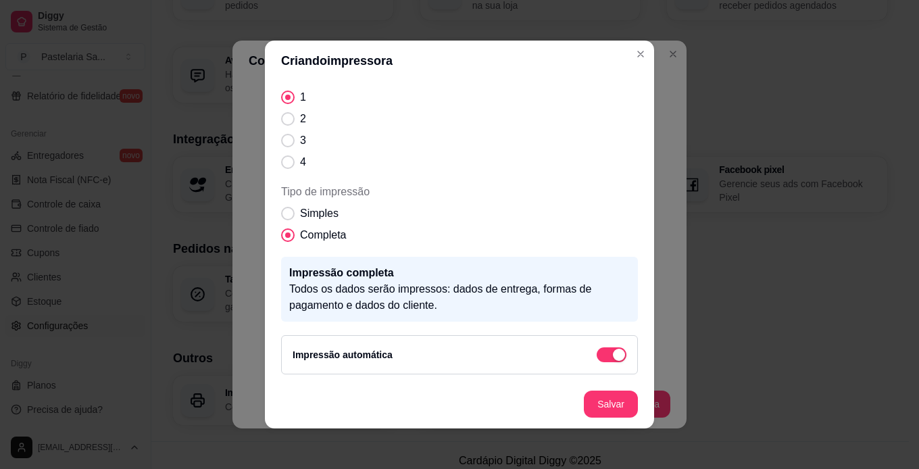
scroll to position [3, 0]
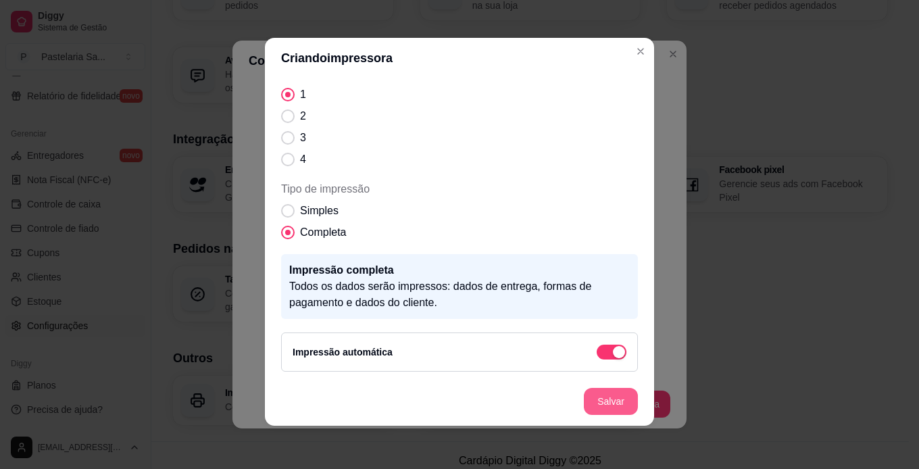
click at [593, 399] on button "Salvar" at bounding box center [611, 401] width 54 height 27
click at [620, 399] on button "Salvar" at bounding box center [610, 401] width 53 height 26
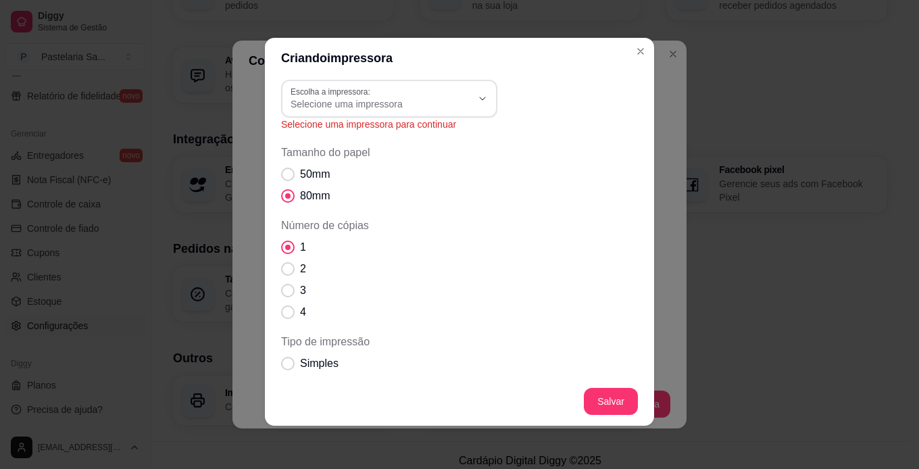
scroll to position [0, 0]
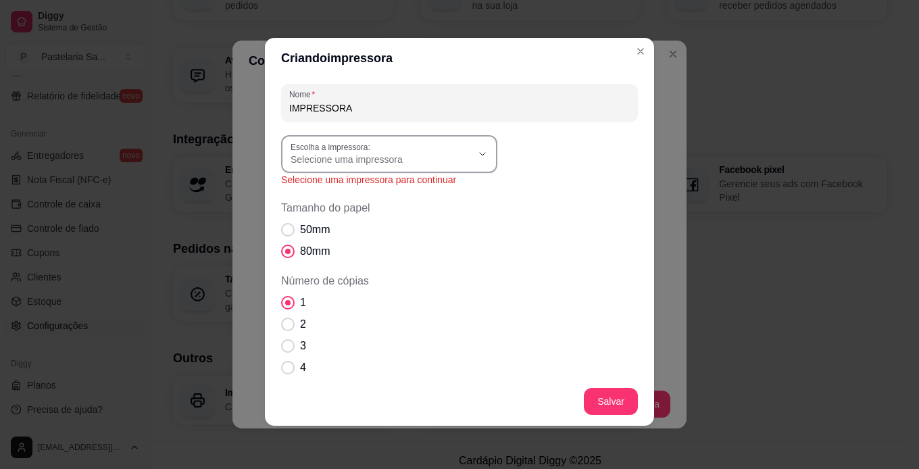
click at [463, 161] on span "Selecione uma impressora" at bounding box center [381, 160] width 181 height 14
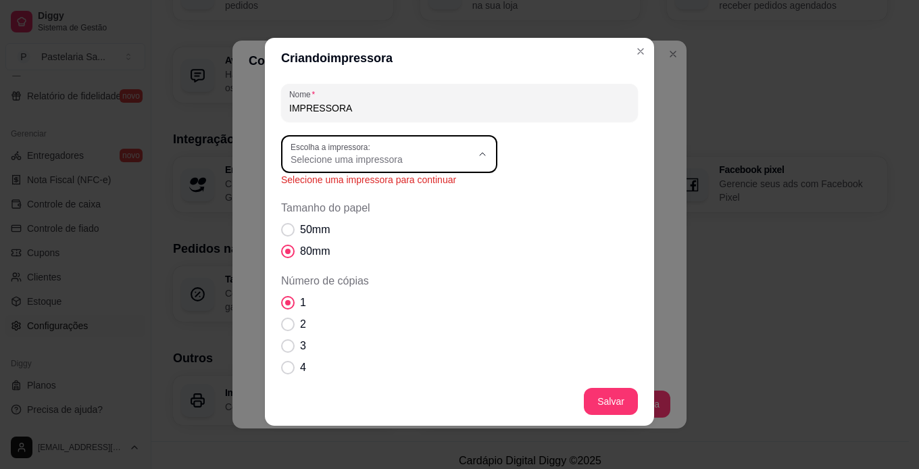
click at [372, 212] on span "EPSON TM-T20X Receipt" at bounding box center [378, 213] width 174 height 13
type input "EPSON TM-T20X Receipt"
select select "EPSON TM-T20X Receipt"
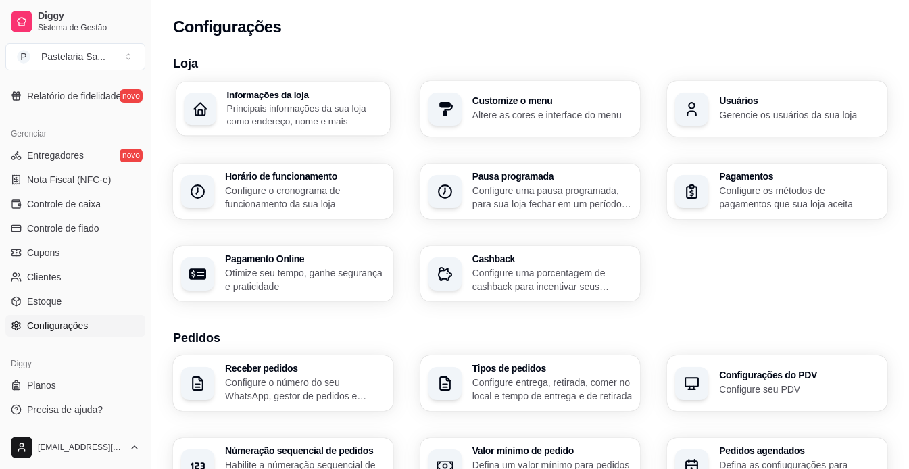
click at [255, 107] on p "Principais informações da sua loja como endereço, nome e mais" at bounding box center [304, 114] width 155 height 26
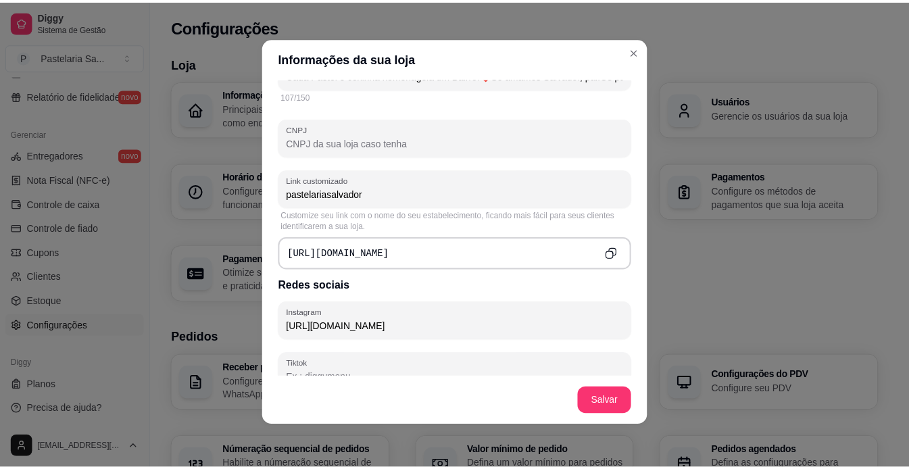
scroll to position [430, 0]
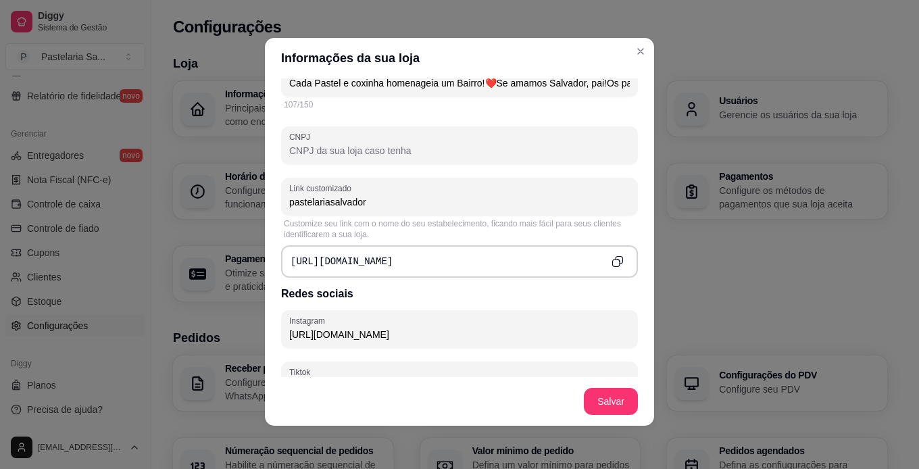
click at [611, 261] on icon "Copy to clipboard" at bounding box center [617, 261] width 12 height 12
type input "Cada Pastel e coxinha homenageia um Bairro!❤️Se amamos Salvador, pai!Os pastéis…"
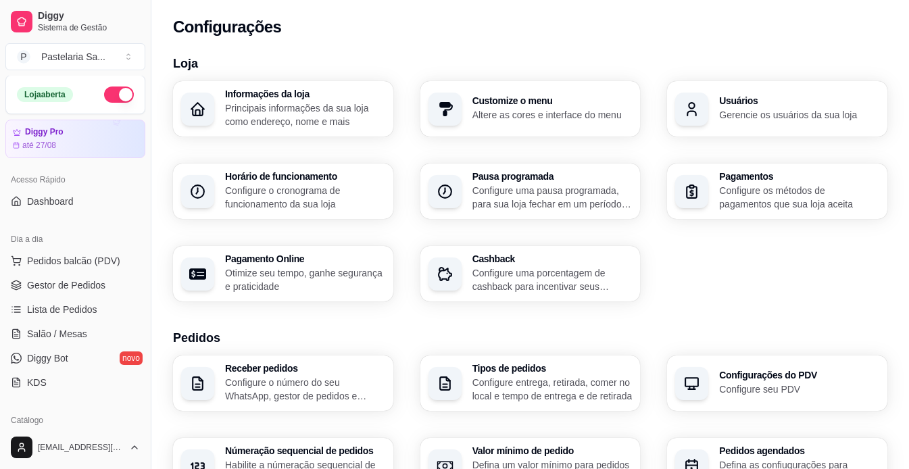
scroll to position [0, 0]
click at [72, 279] on span "Gestor de Pedidos" at bounding box center [66, 286] width 78 height 14
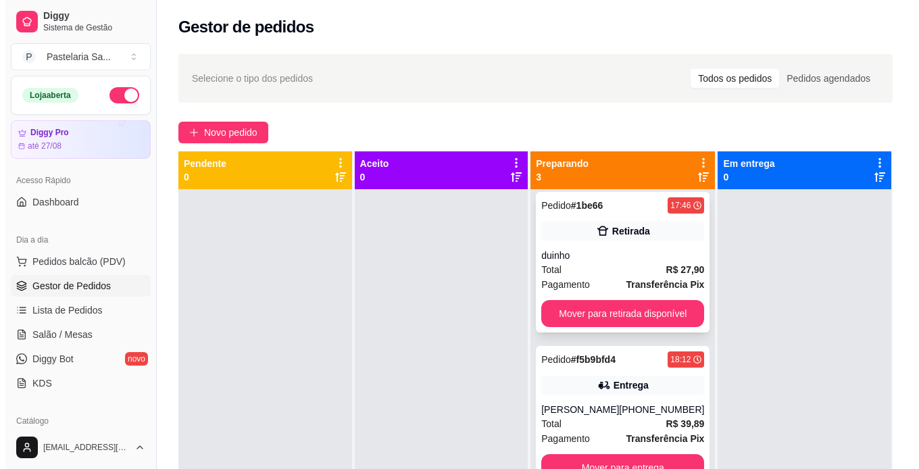
scroll to position [7, 0]
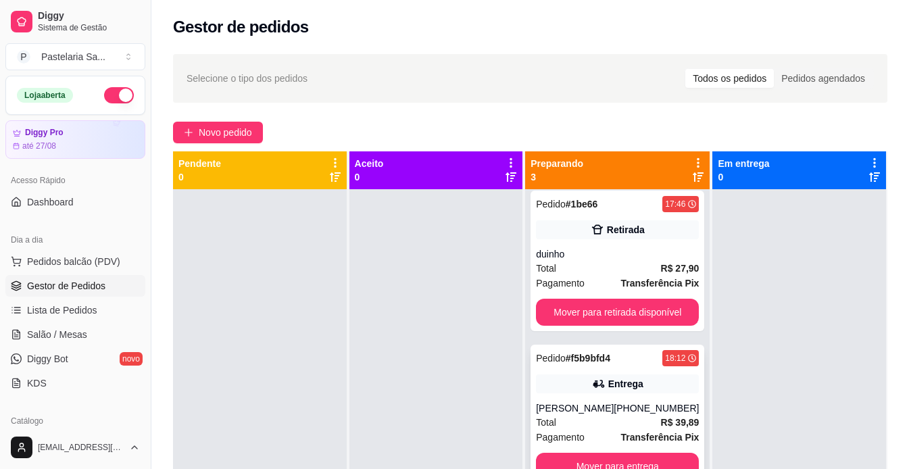
click at [637, 400] on div "Pedido # f5b9bfd4 18:12 Entrega Elisângela Lica [PHONE_NUMBER] Total R$ 39,89 P…" at bounding box center [617, 415] width 174 height 141
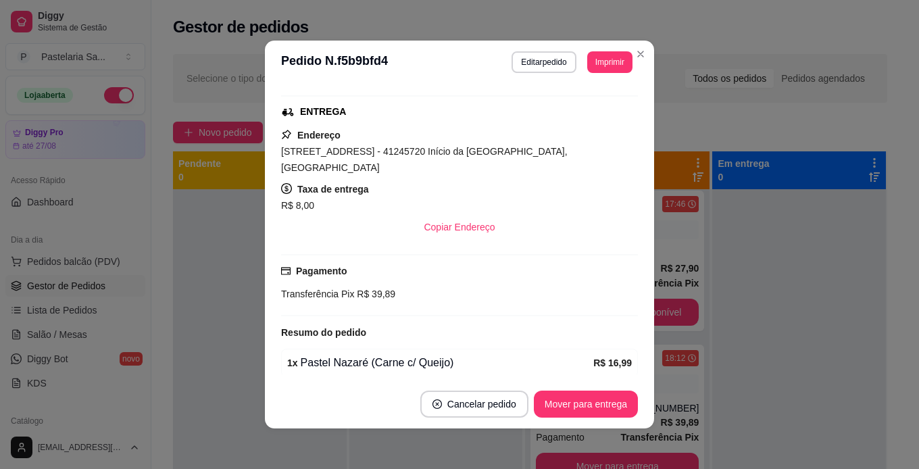
scroll to position [203, 0]
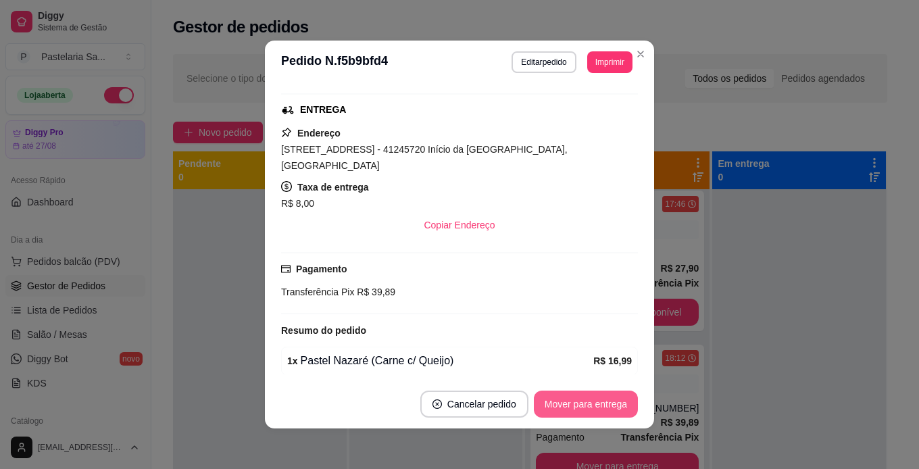
click at [571, 405] on button "Mover para entrega" at bounding box center [586, 404] width 104 height 27
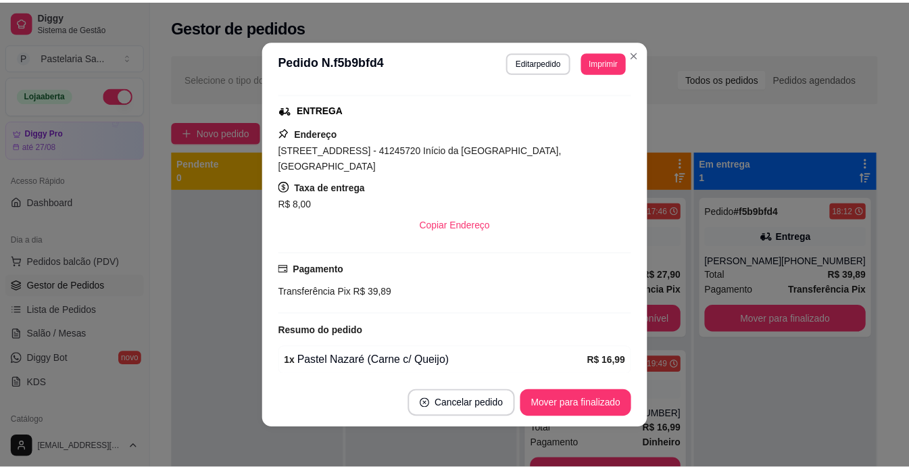
scroll to position [0, 0]
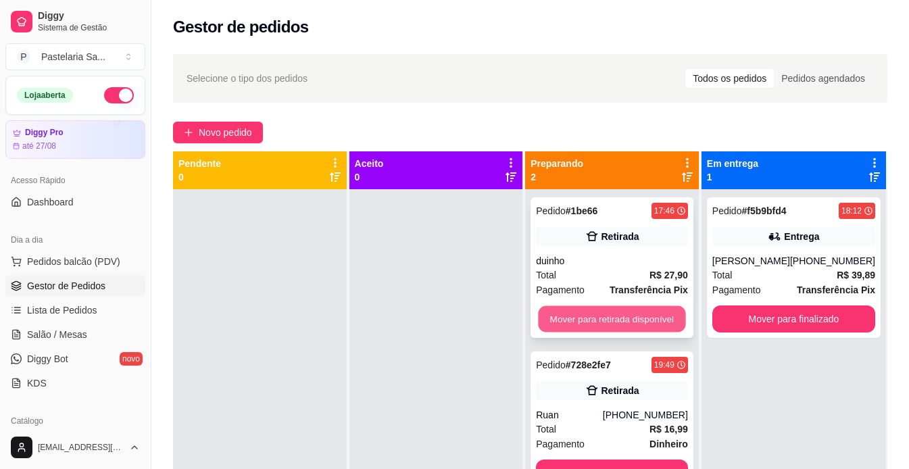
click at [627, 311] on button "Mover para retirada disponível" at bounding box center [611, 319] width 147 height 26
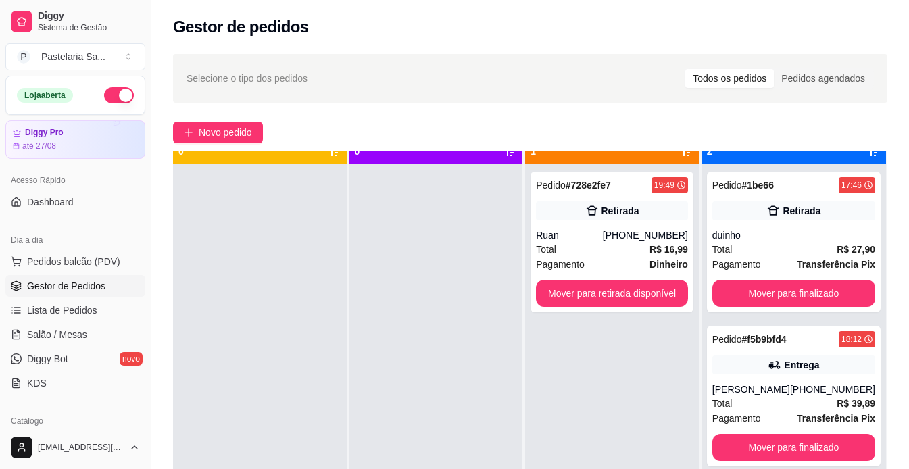
scroll to position [38, 0]
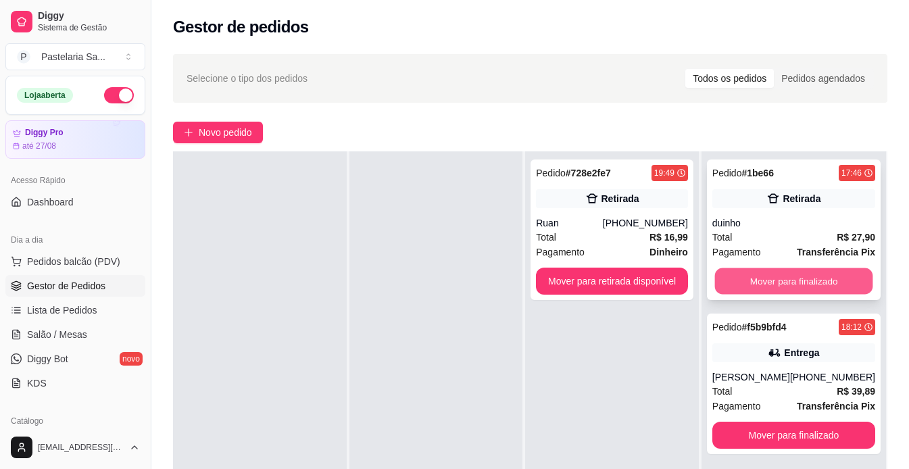
click at [799, 274] on button "Mover para finalizado" at bounding box center [793, 281] width 158 height 26
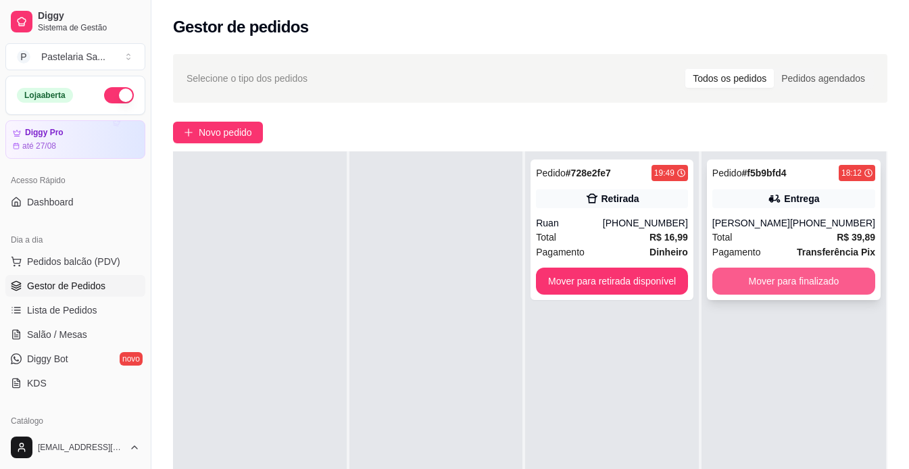
click at [801, 280] on button "Mover para finalizado" at bounding box center [793, 281] width 163 height 27
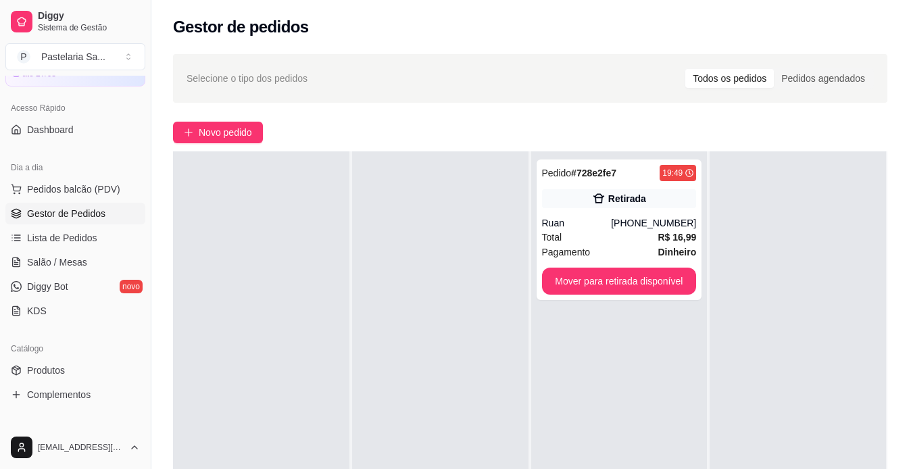
scroll to position [30, 0]
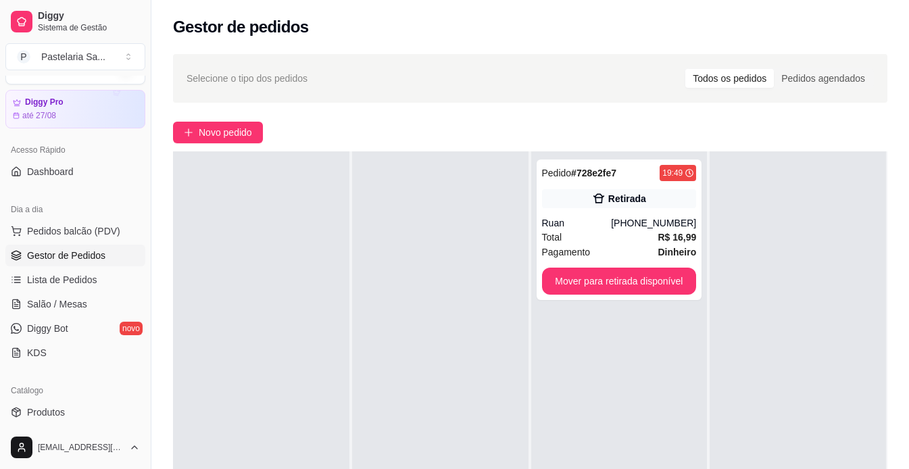
click at [53, 261] on span "Gestor de Pedidos" at bounding box center [66, 256] width 78 height 14
click at [724, 132] on div "Novo pedido" at bounding box center [530, 133] width 714 height 22
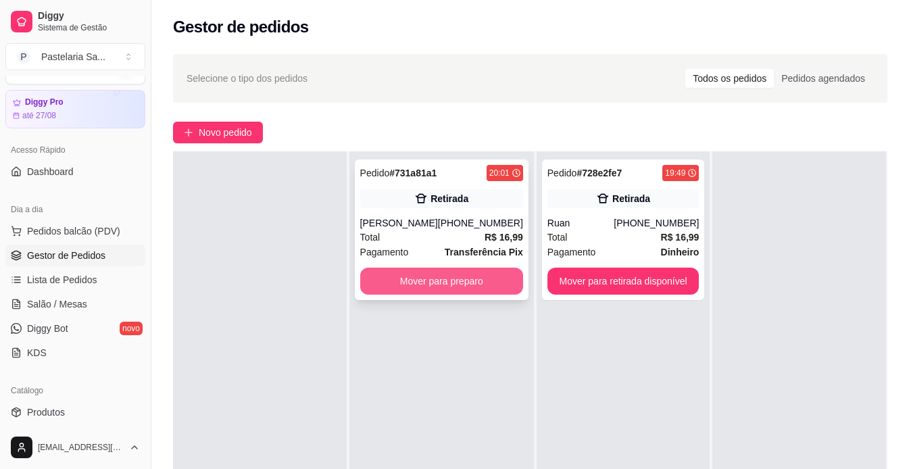
click at [496, 276] on button "Mover para preparo" at bounding box center [441, 281] width 163 height 27
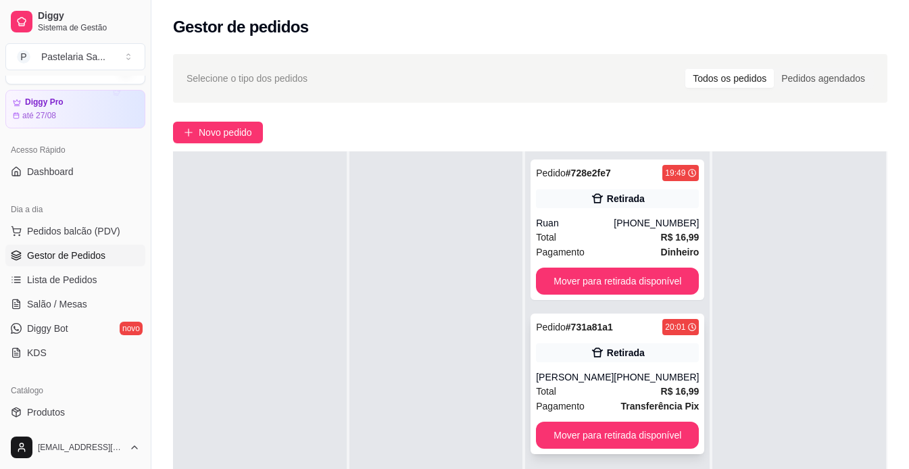
click at [622, 364] on div "Pedido # 731a81a1 20:01 Retirada [PERSON_NAME] [PHONE_NUMBER] Total R$ 16,99 Pa…" at bounding box center [617, 383] width 174 height 141
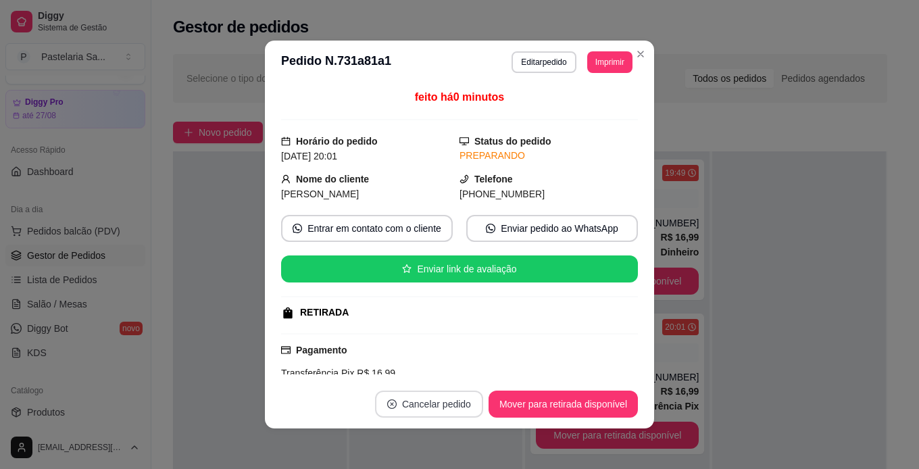
click at [427, 405] on button "Cancelar pedido" at bounding box center [429, 404] width 108 height 27
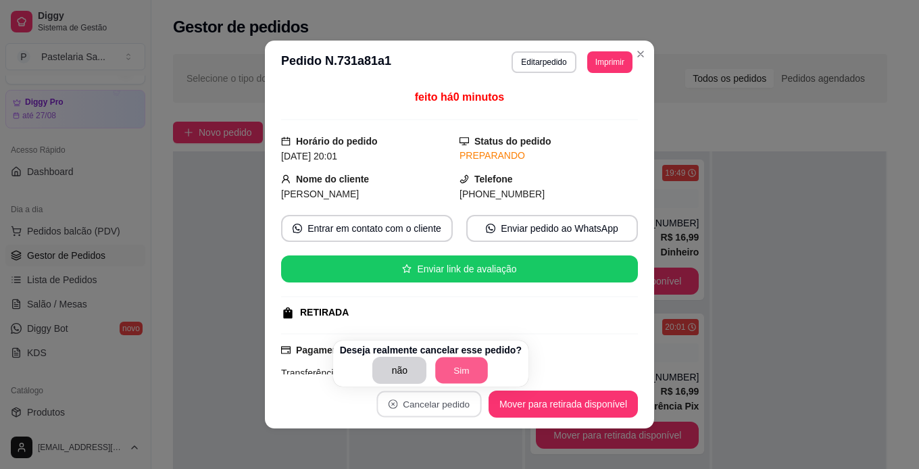
click at [469, 362] on button "Sim" at bounding box center [462, 370] width 53 height 26
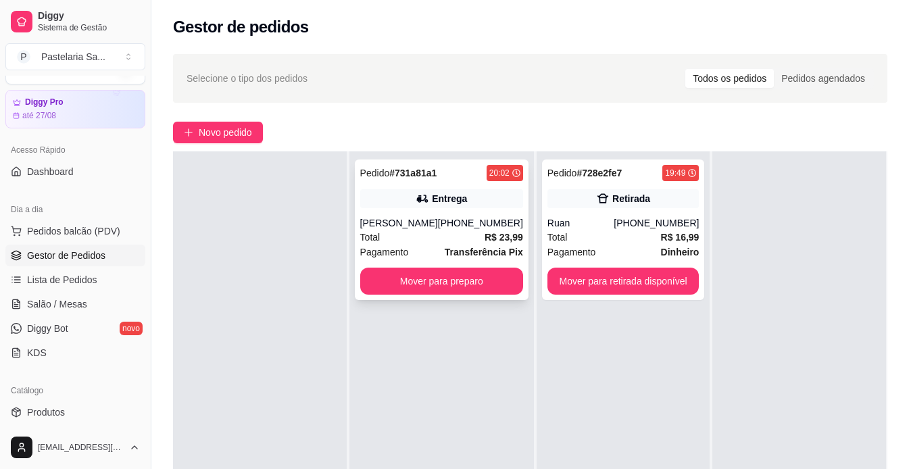
click at [408, 198] on div "Entrega" at bounding box center [441, 198] width 163 height 19
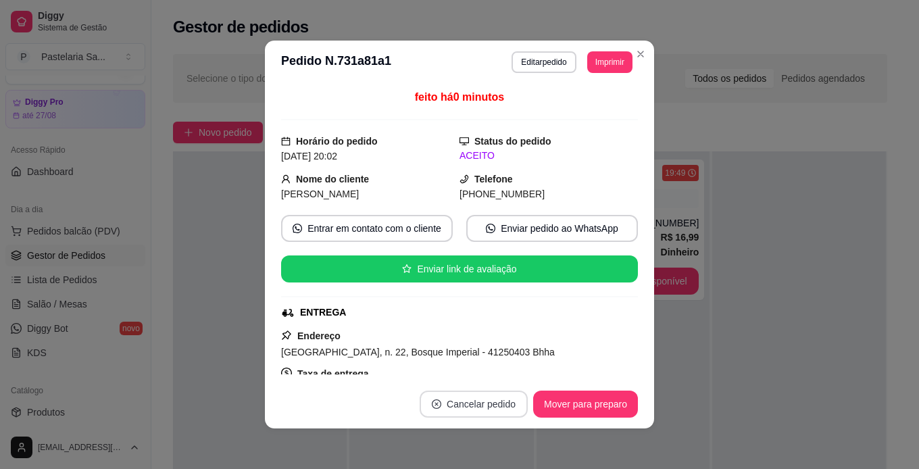
click at [457, 411] on button "Cancelar pedido" at bounding box center [474, 404] width 108 height 27
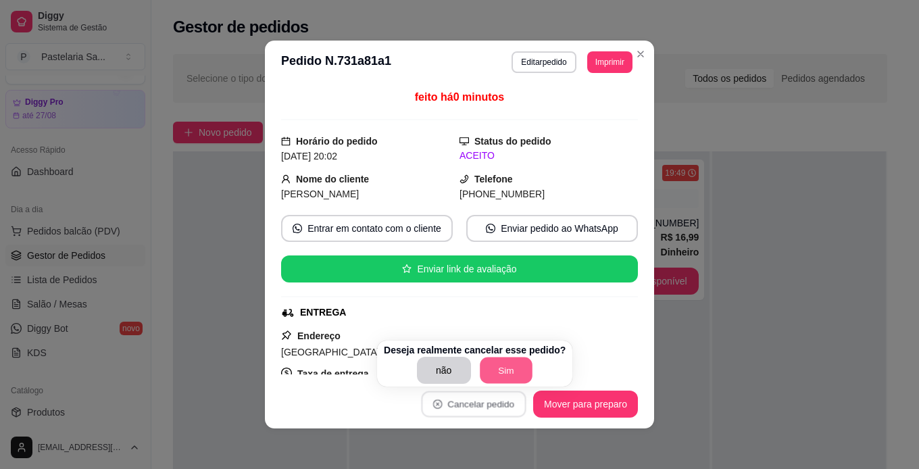
click at [480, 368] on button "Sim" at bounding box center [506, 370] width 53 height 26
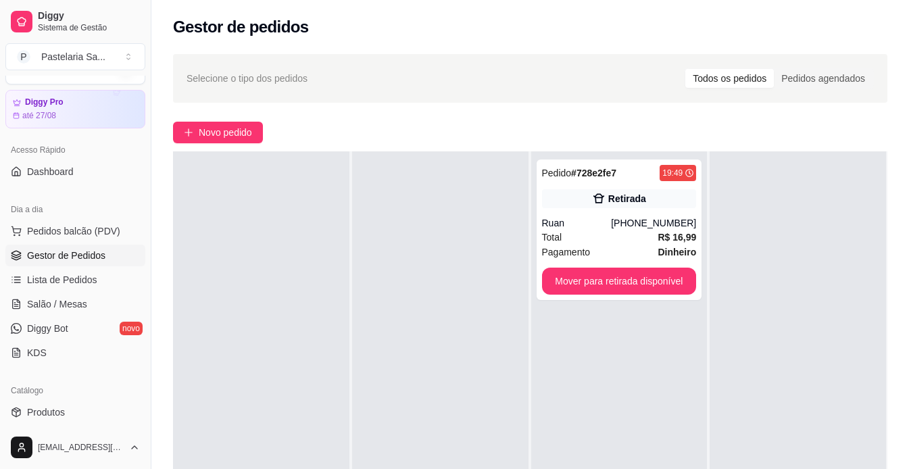
drag, startPoint x: 482, startPoint y: 97, endPoint x: 464, endPoint y: 103, distance: 19.2
click at [472, 100] on div "Selecione o tipo dos pedidos Todos os pedidos Pedidos agendados" at bounding box center [530, 78] width 714 height 49
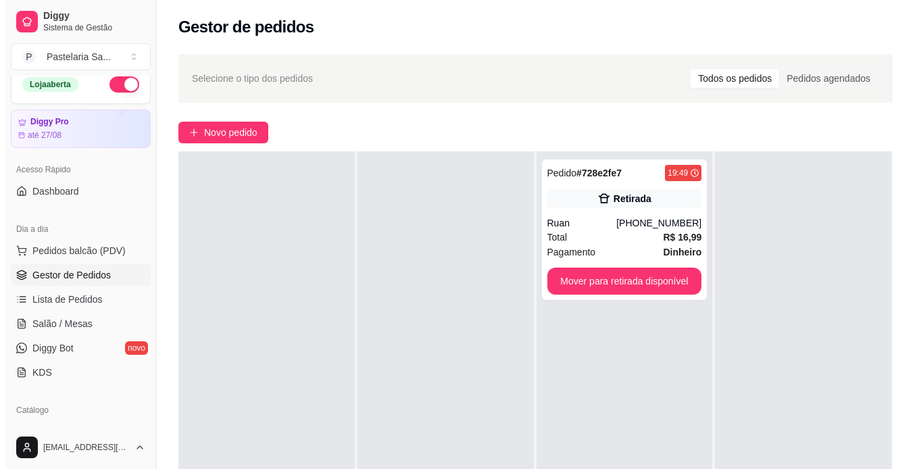
scroll to position [0, 0]
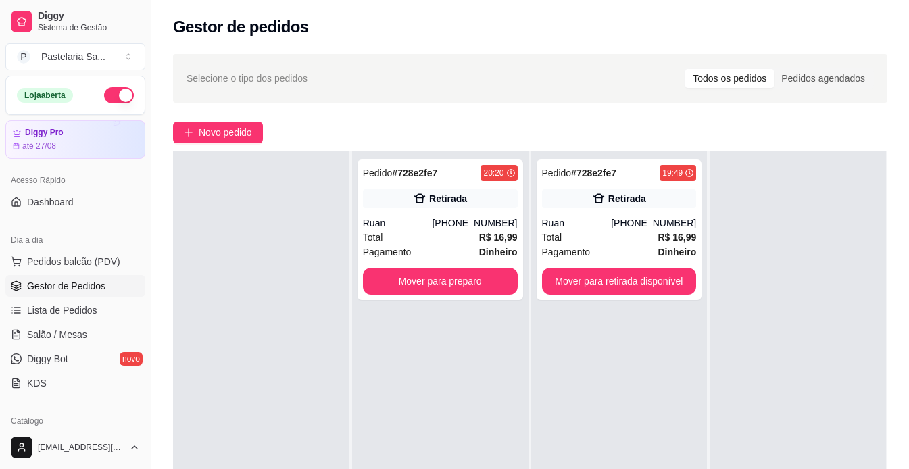
click at [452, 376] on div "Pedido # 728e2fe7 20:20 Retirada Ruan [PHONE_NUMBER] Total R$ 16,99 Pagamento D…" at bounding box center [440, 385] width 176 height 469
drag, startPoint x: 409, startPoint y: 97, endPoint x: 411, endPoint y: 59, distance: 37.9
click at [410, 89] on div "Selecione o tipo dos pedidos Todos os pedidos Pedidos agendados" at bounding box center [530, 78] width 714 height 49
click at [411, 56] on div "Selecione o tipo dos pedidos Todos os pedidos Pedidos agendados" at bounding box center [530, 78] width 714 height 49
click at [412, 37] on div "Gestor de pedidos" at bounding box center [530, 27] width 714 height 22
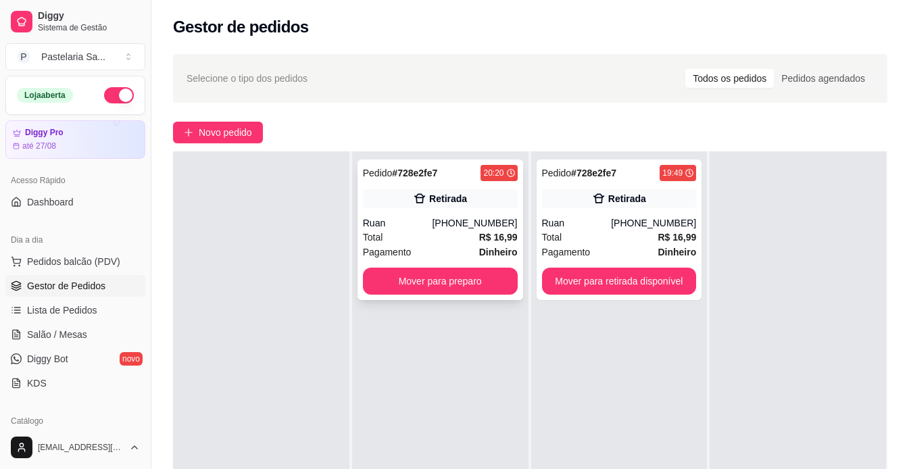
click at [479, 232] on strong "R$ 16,99" at bounding box center [498, 237] width 39 height 11
click at [467, 256] on div "Pagamento Dinheiro" at bounding box center [440, 252] width 155 height 15
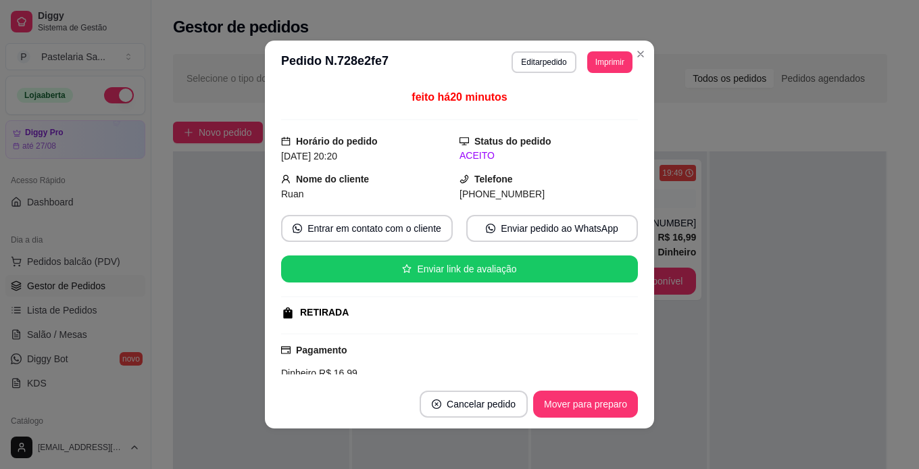
click at [593, 388] on footer "Cancelar pedido Mover para preparo" at bounding box center [459, 404] width 389 height 49
click at [595, 380] on footer "Cancelar pedido Mover para preparo" at bounding box center [459, 404] width 389 height 49
click at [596, 404] on button "Mover para preparo" at bounding box center [584, 404] width 101 height 26
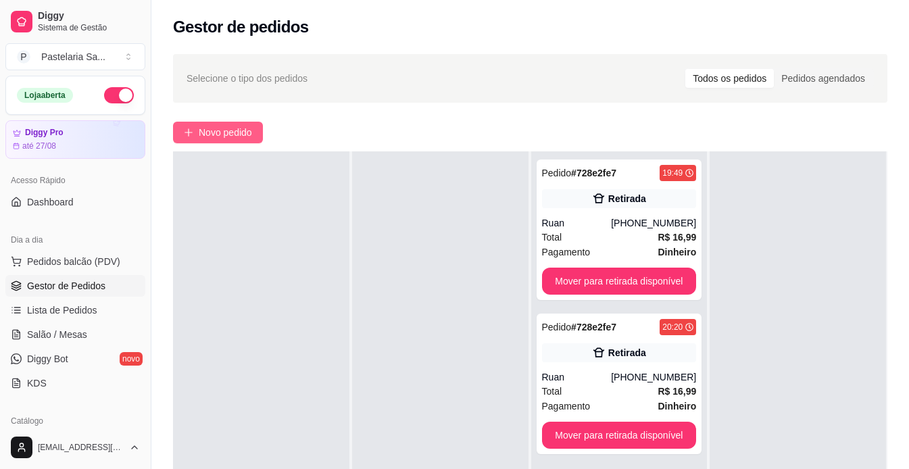
click at [251, 132] on span "Novo pedido" at bounding box center [225, 132] width 53 height 15
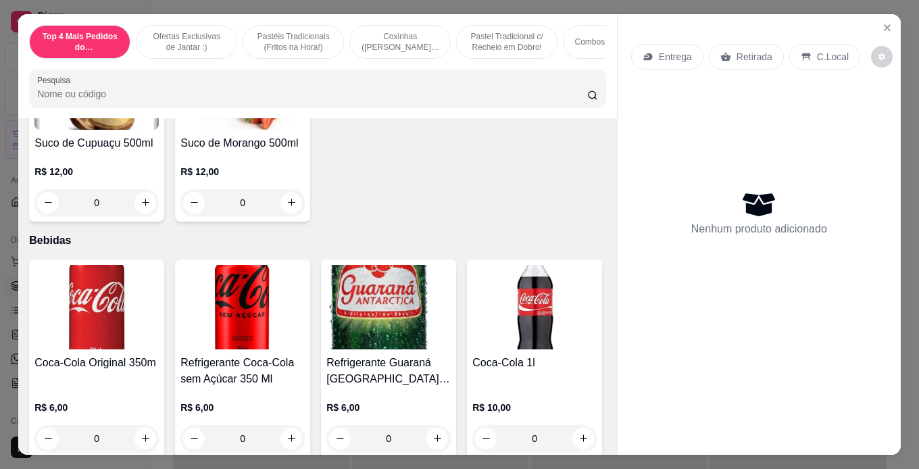
scroll to position [4865, 0]
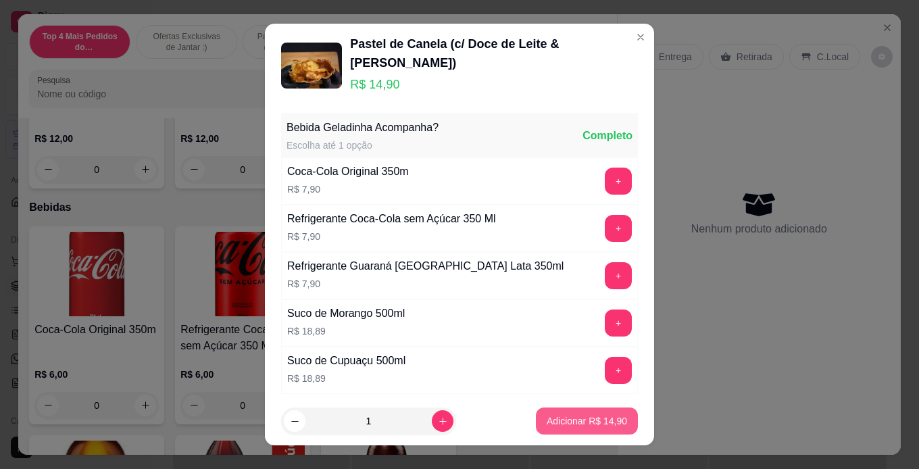
click at [547, 417] on p "Adicionar R$ 14,90" at bounding box center [587, 421] width 80 height 14
type input "1"
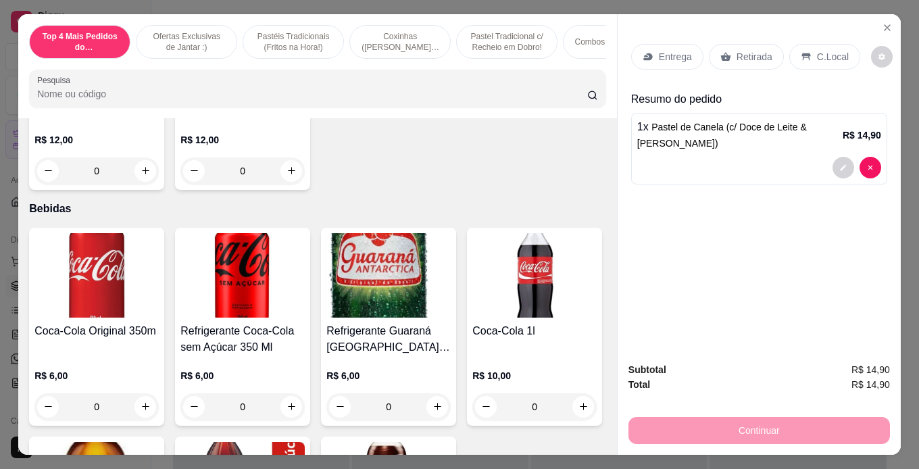
click at [744, 44] on div "Retirada" at bounding box center [746, 57] width 75 height 26
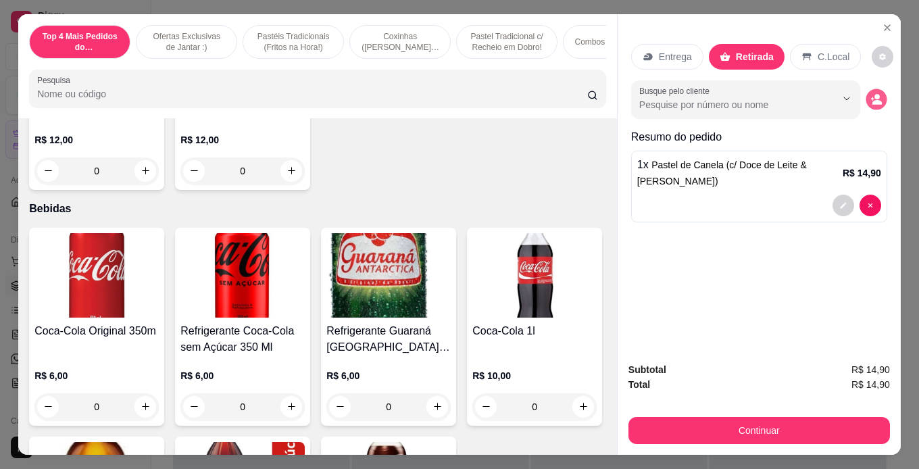
click at [872, 100] on icon "decrease-product-quantity" at bounding box center [876, 102] width 9 height 5
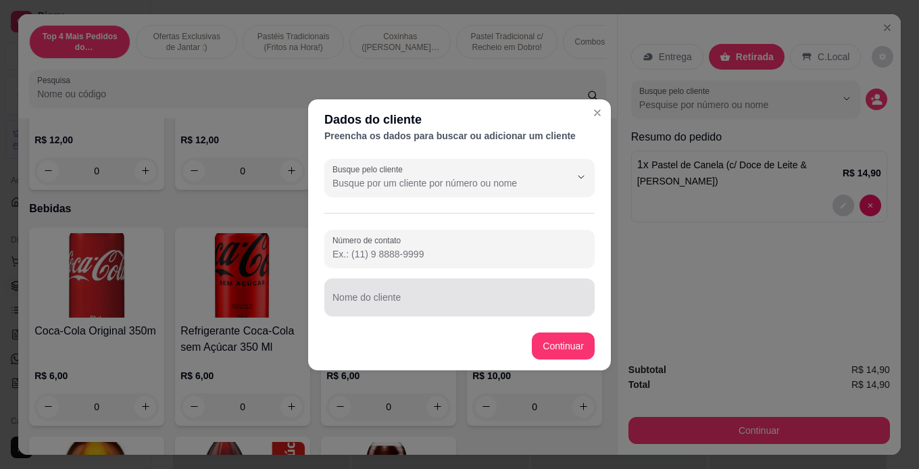
drag, startPoint x: 482, startPoint y: 297, endPoint x: 504, endPoint y: 292, distance: 22.8
click at [482, 297] on input "Nome do cliente" at bounding box center [459, 303] width 254 height 14
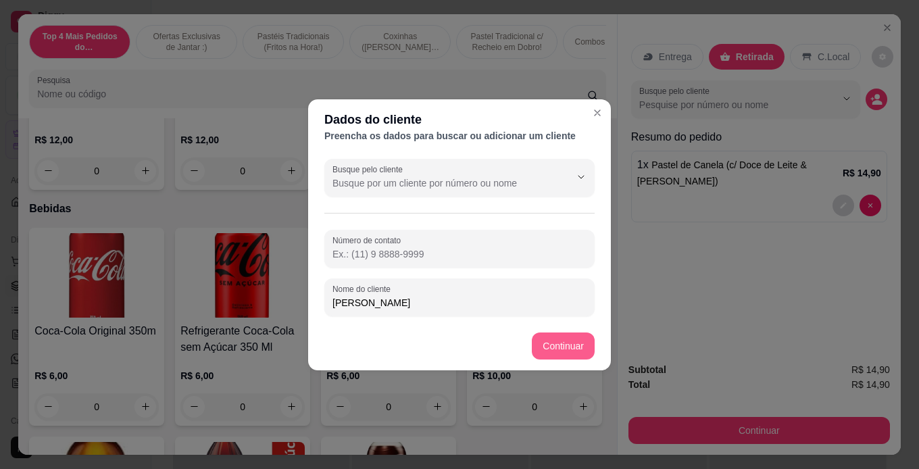
type input "[PERSON_NAME]"
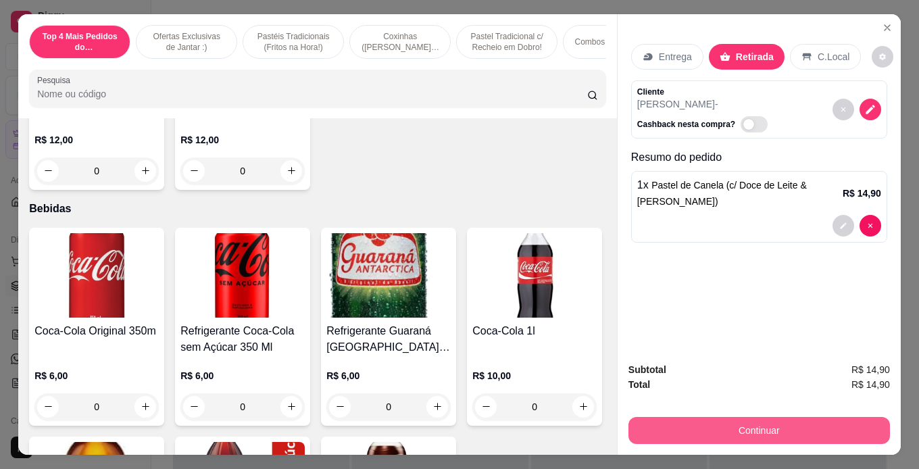
click at [868, 424] on button "Continuar" at bounding box center [758, 430] width 261 height 27
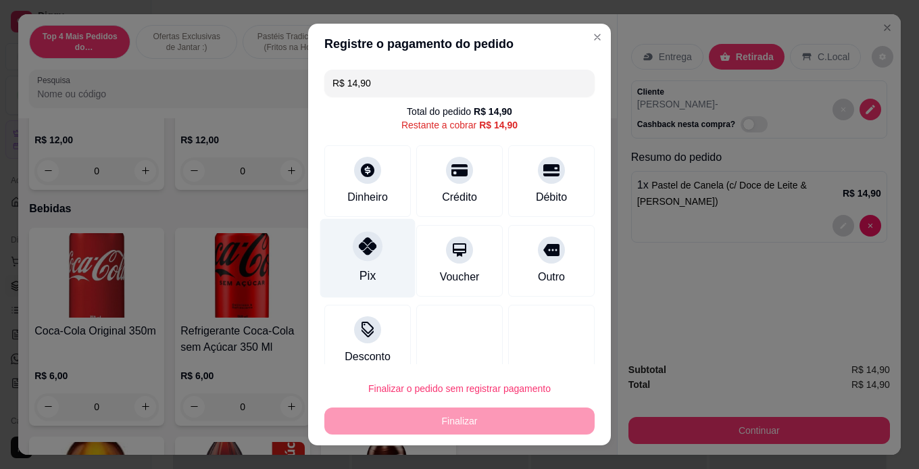
click at [364, 247] on icon at bounding box center [368, 246] width 18 height 18
type input "R$ 0,00"
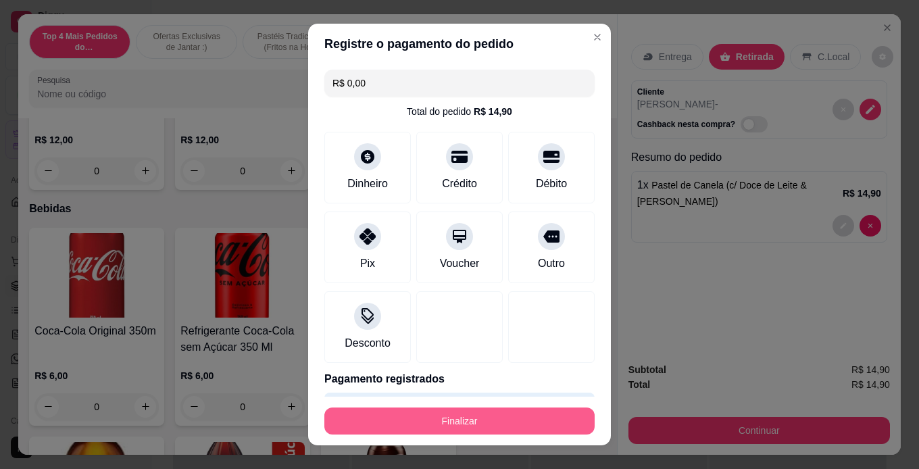
click at [449, 429] on button "Finalizar" at bounding box center [459, 420] width 270 height 27
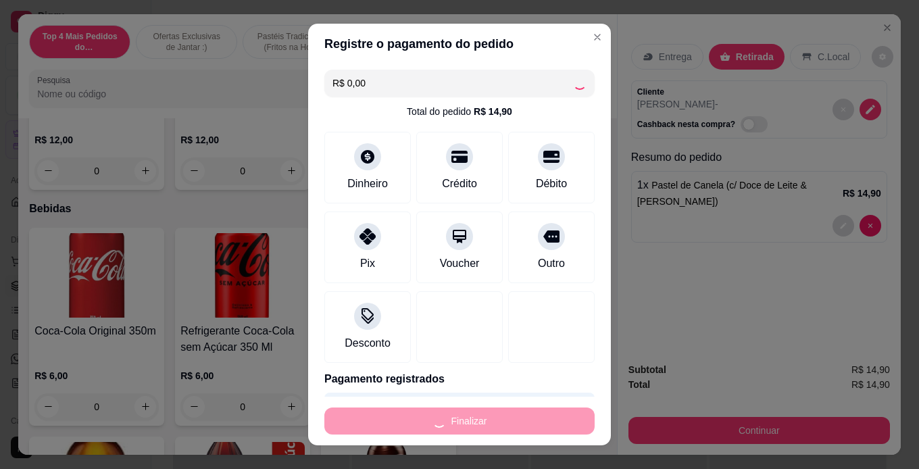
type input "0"
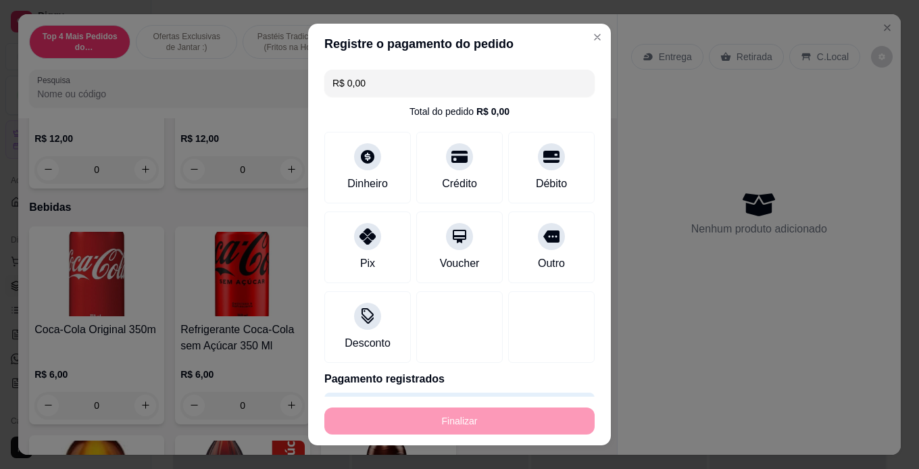
type input "-R$ 14,90"
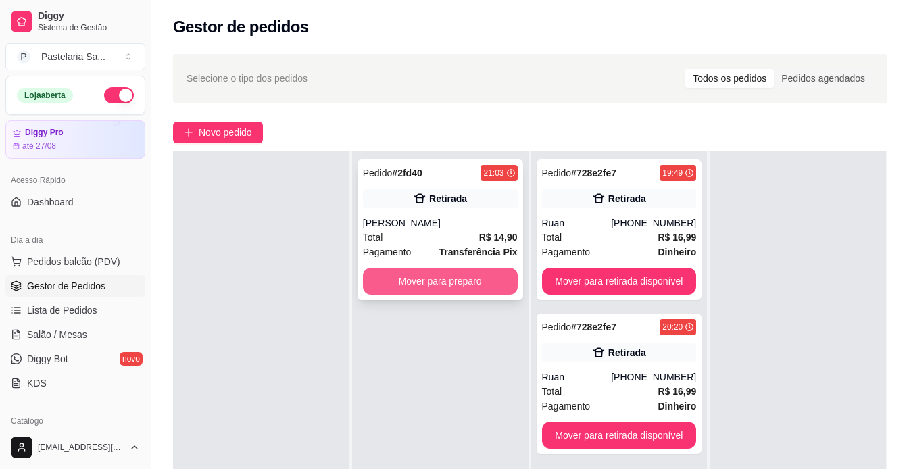
click at [462, 285] on button "Mover para preparo" at bounding box center [440, 281] width 155 height 27
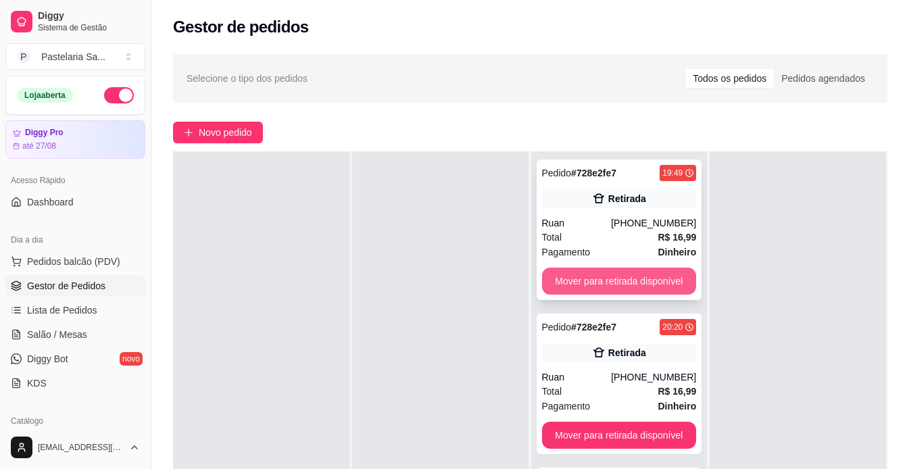
click at [622, 284] on button "Mover para retirada disponível" at bounding box center [619, 281] width 155 height 27
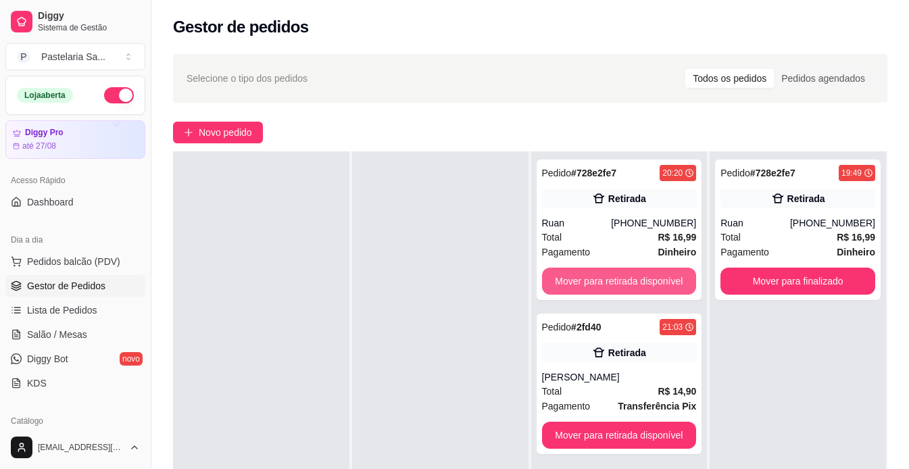
click at [622, 284] on button "Mover para retirada disponível" at bounding box center [619, 281] width 155 height 27
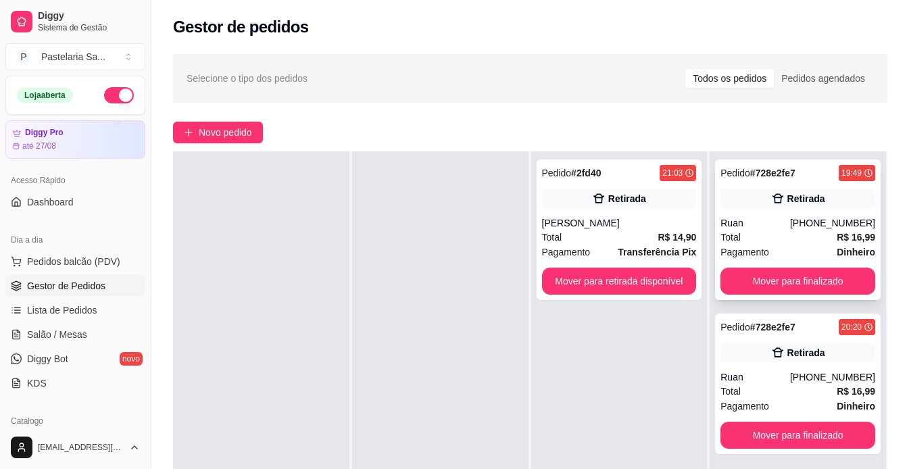
click at [795, 238] on div "Total R$ 16,99" at bounding box center [797, 237] width 155 height 15
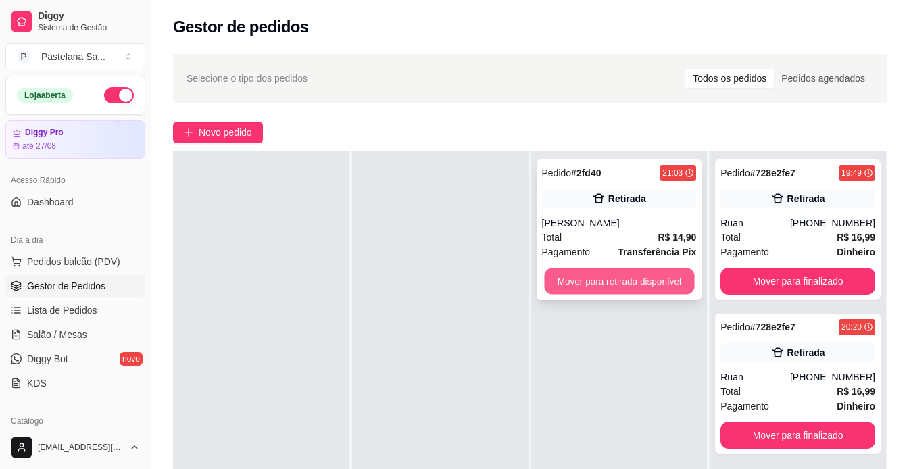
click at [640, 275] on button "Mover para retirada disponível" at bounding box center [619, 281] width 150 height 26
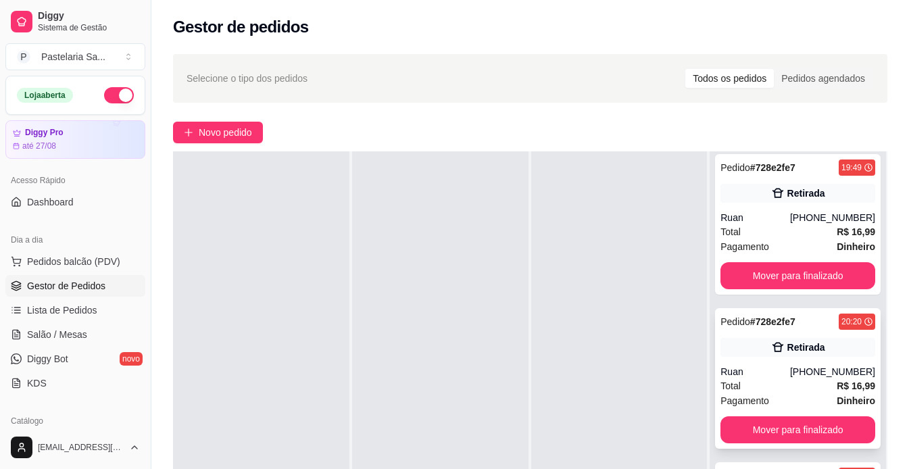
scroll to position [7, 0]
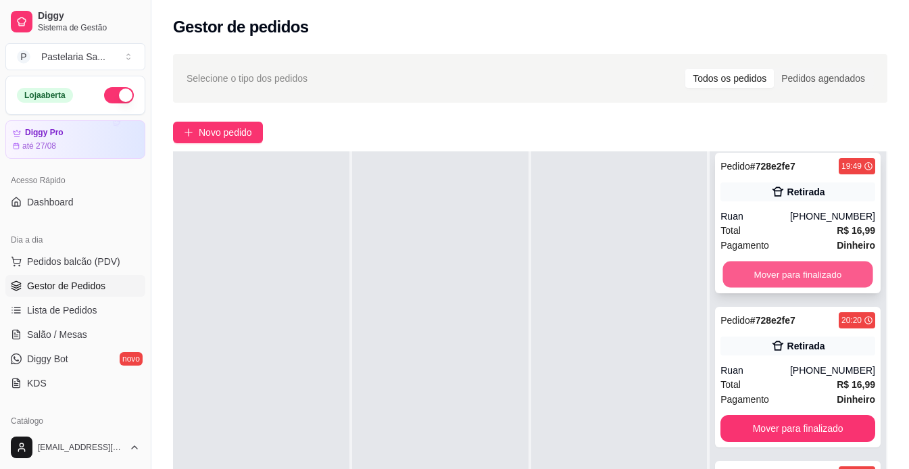
click at [793, 275] on button "Mover para finalizado" at bounding box center [798, 274] width 150 height 26
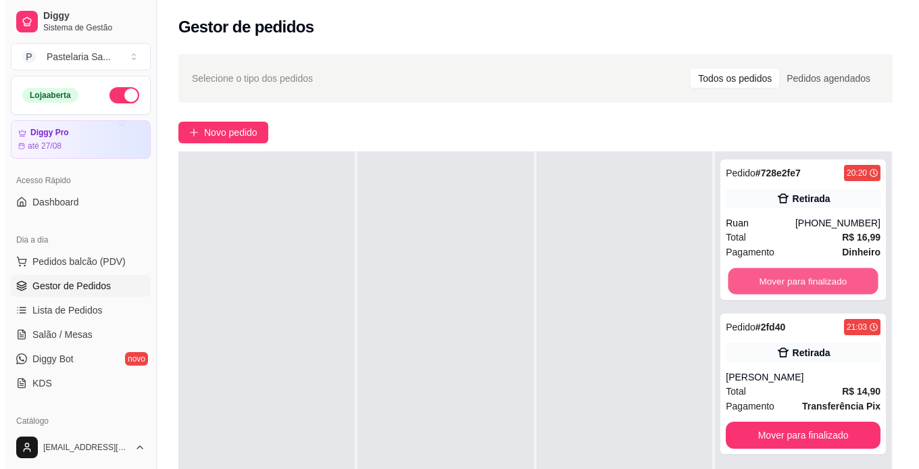
scroll to position [0, 0]
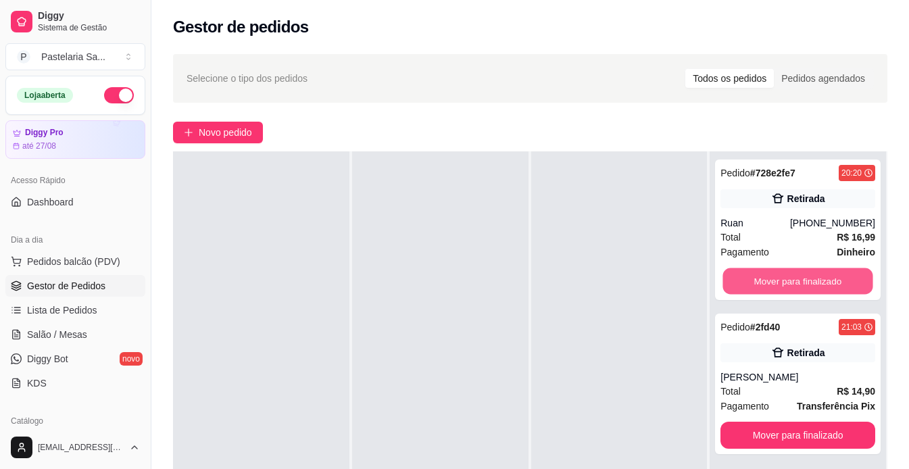
click at [793, 275] on button "Mover para finalizado" at bounding box center [798, 281] width 150 height 26
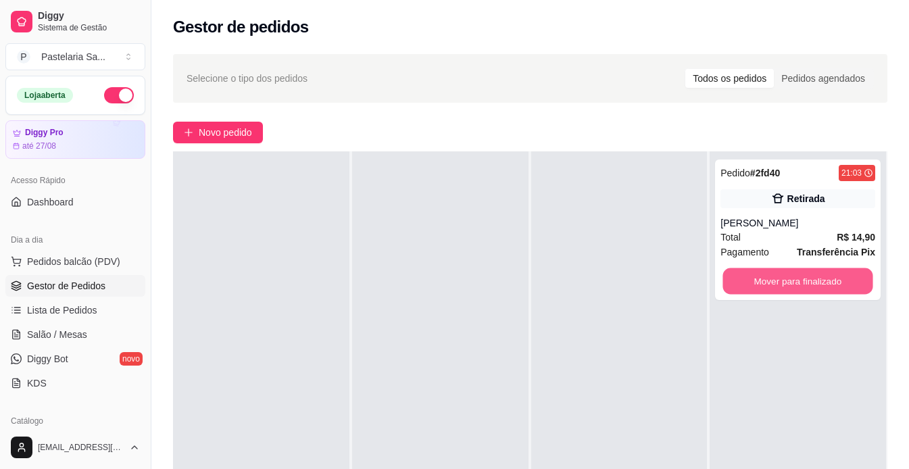
click at [793, 275] on button "Mover para finalizado" at bounding box center [798, 281] width 150 height 26
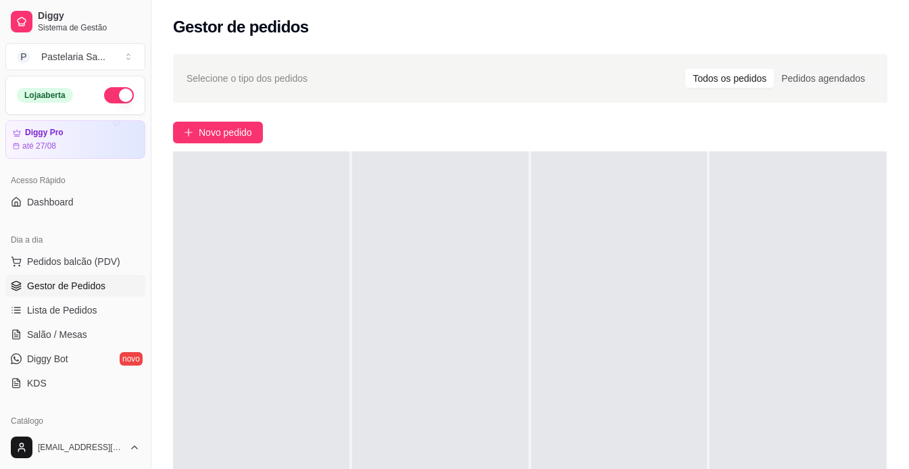
click at [230, 147] on div "Selecione o tipo dos pedidos Todos os pedidos Pedidos agendados Novo pedido Pen…" at bounding box center [529, 341] width 757 height 591
click at [241, 134] on span "Novo pedido" at bounding box center [225, 132] width 53 height 15
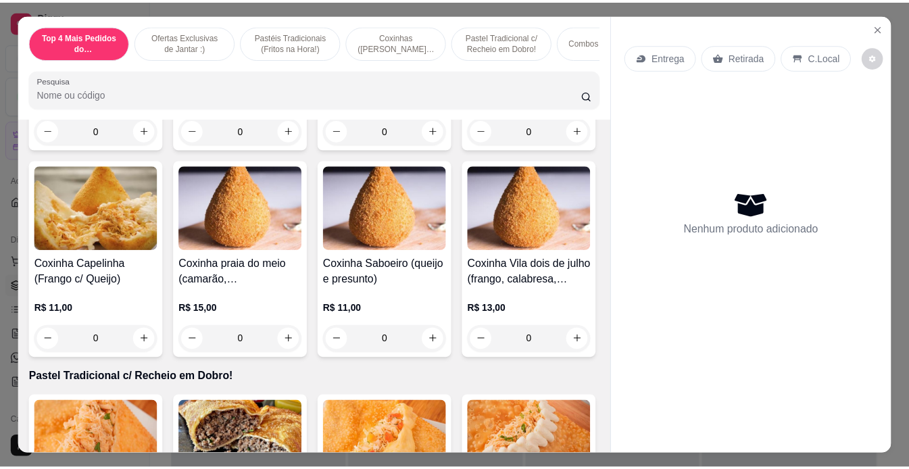
scroll to position [1351, 0]
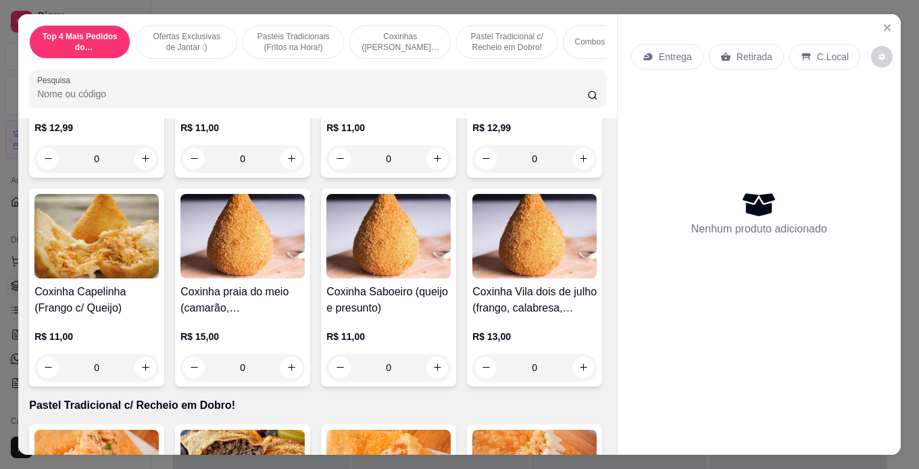
click at [148, 172] on div "0" at bounding box center [96, 158] width 124 height 27
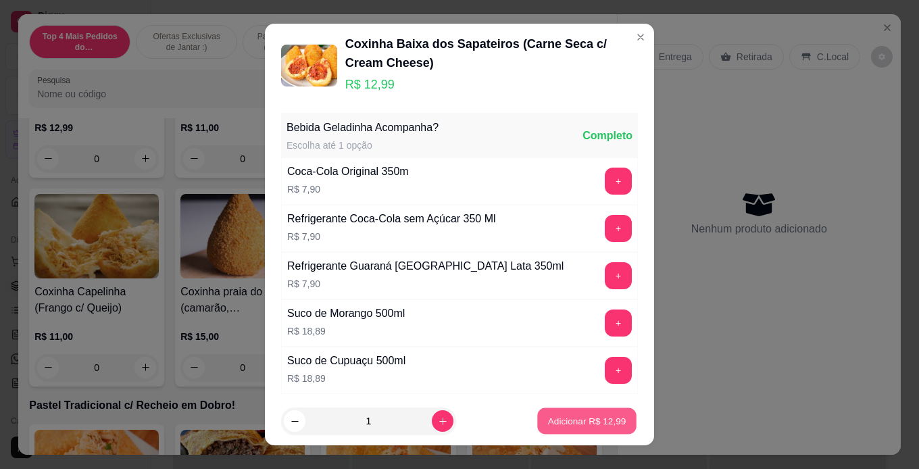
click at [605, 416] on p "Adicionar R$ 12,99" at bounding box center [587, 421] width 78 height 13
type input "1"
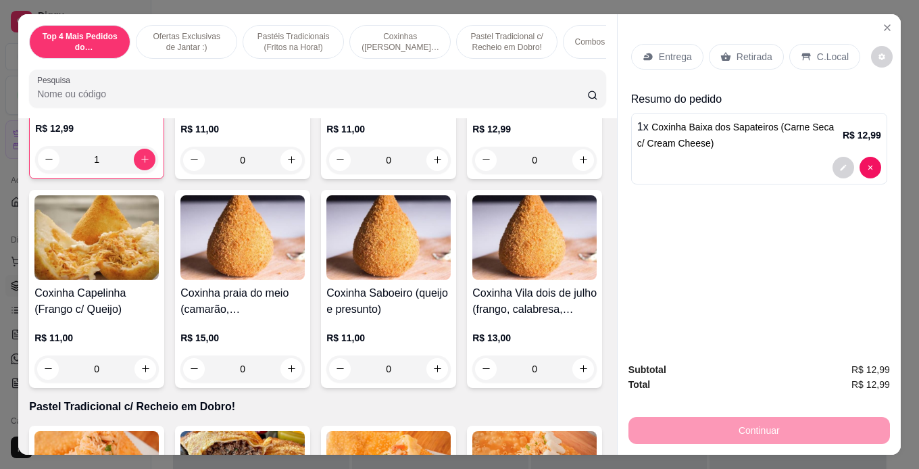
click at [723, 58] on div "Retirada" at bounding box center [746, 57] width 75 height 26
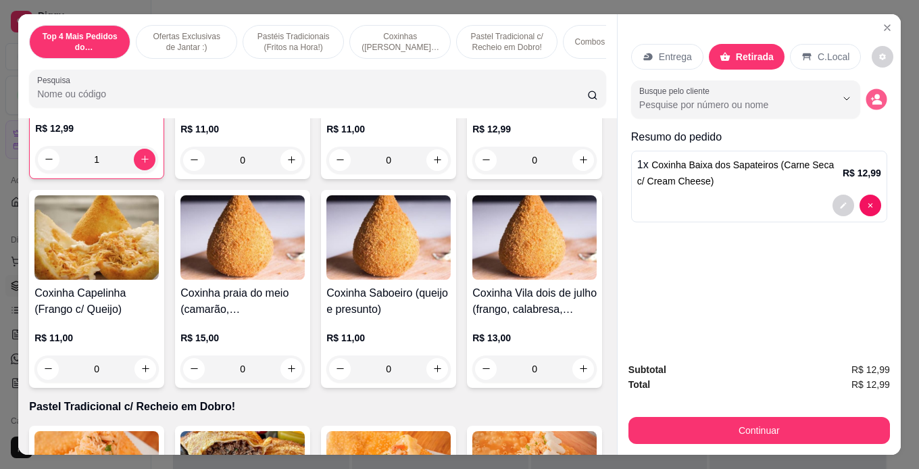
click at [874, 93] on icon "decrease-product-quantity" at bounding box center [875, 98] width 11 height 11
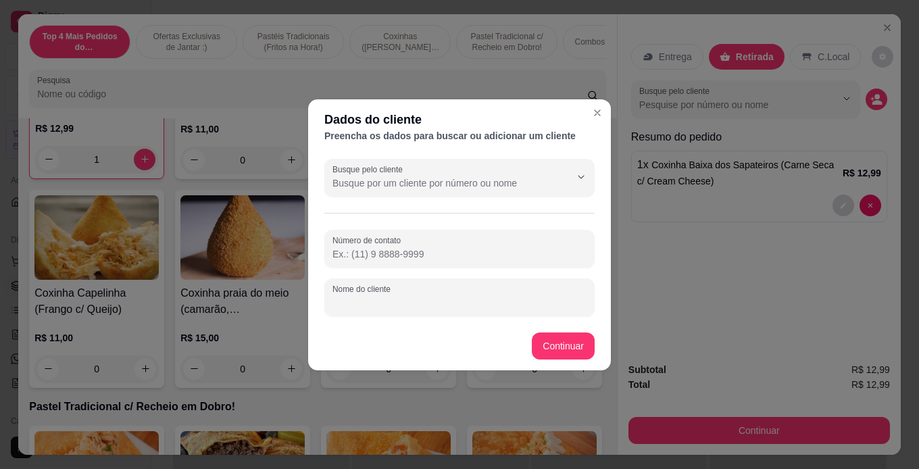
drag, startPoint x: 443, startPoint y: 302, endPoint x: 449, endPoint y: 291, distance: 13.3
click at [443, 301] on input "Nome do cliente" at bounding box center [459, 303] width 254 height 14
type input "[PERSON_NAME]"
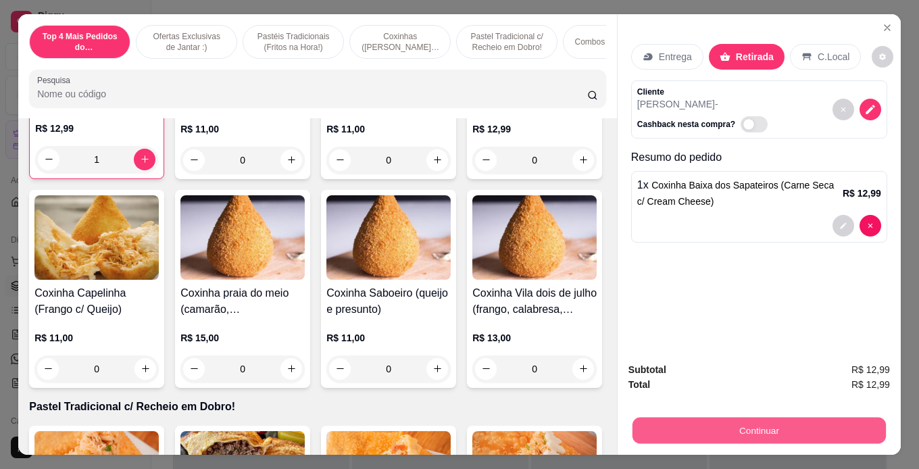
click at [778, 418] on button "Continuar" at bounding box center [758, 431] width 253 height 26
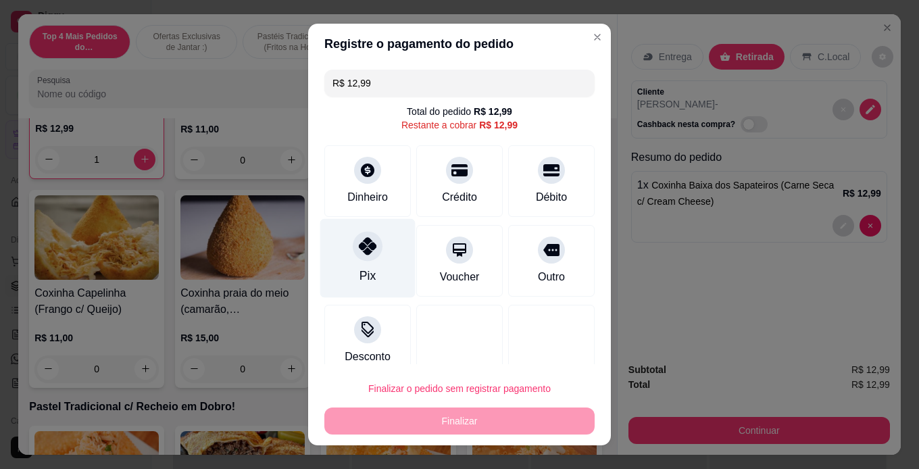
click at [357, 286] on div "Pix" at bounding box center [367, 257] width 95 height 79
type input "R$ 0,00"
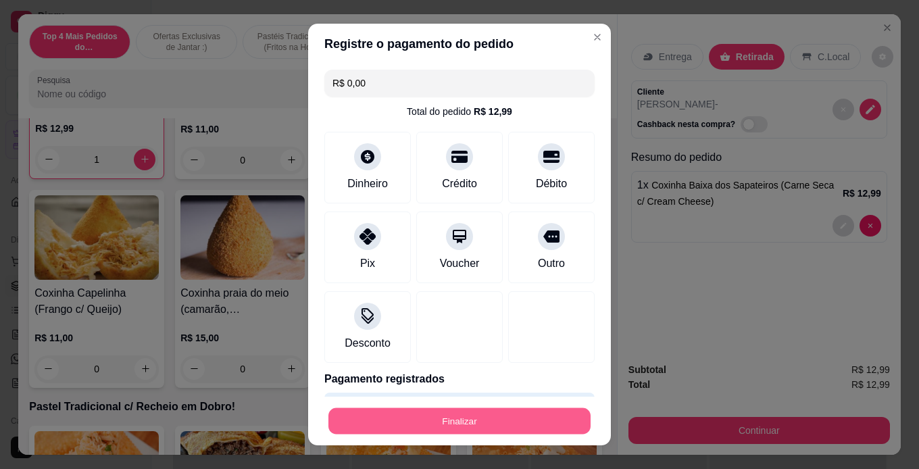
click at [484, 428] on button "Finalizar" at bounding box center [459, 421] width 262 height 26
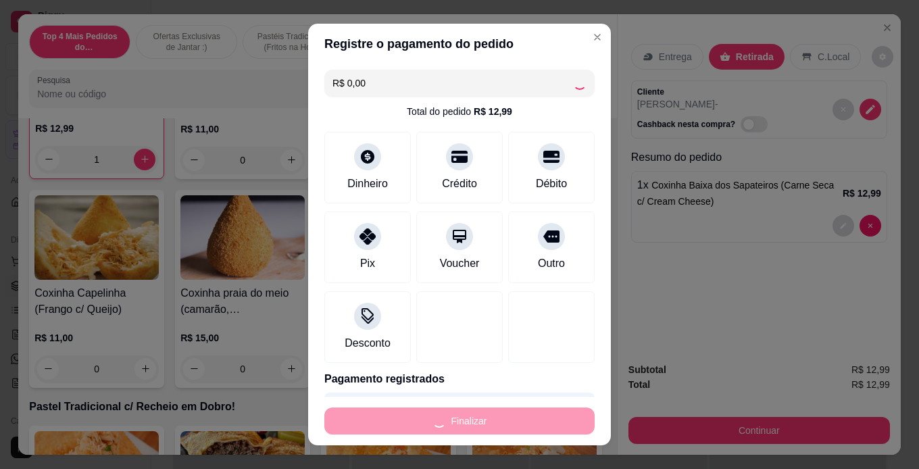
type input "0"
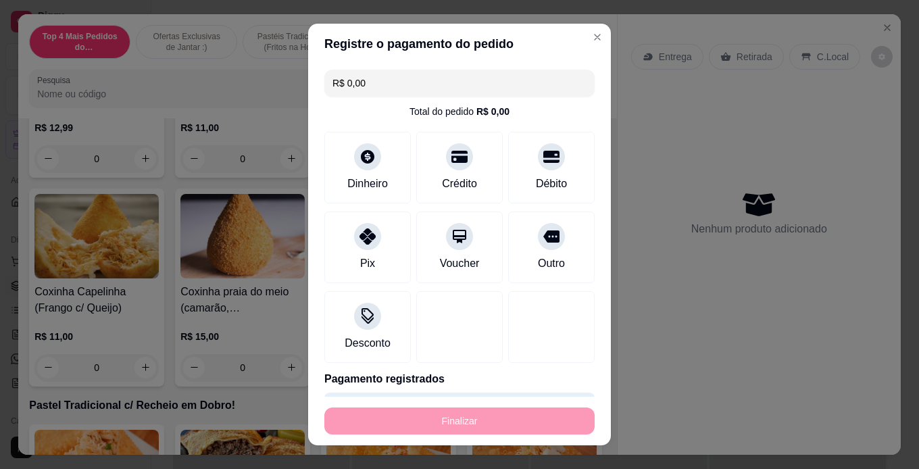
type input "-R$ 12,99"
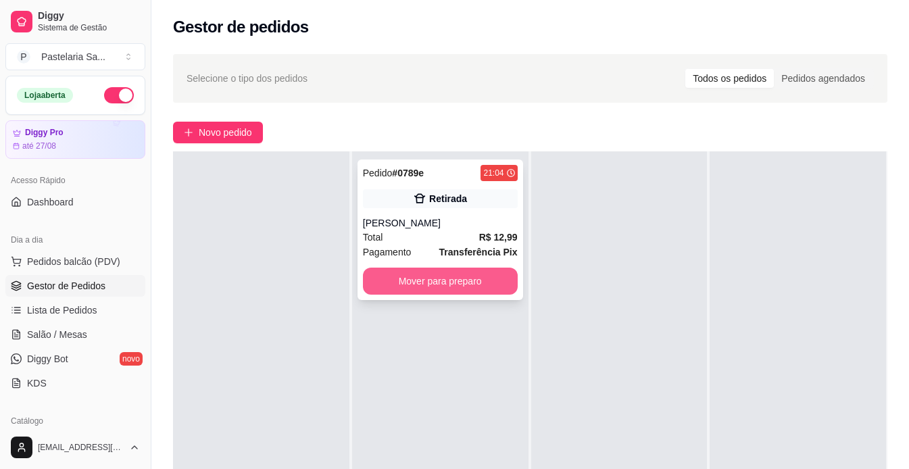
click at [430, 281] on button "Mover para preparo" at bounding box center [440, 281] width 155 height 27
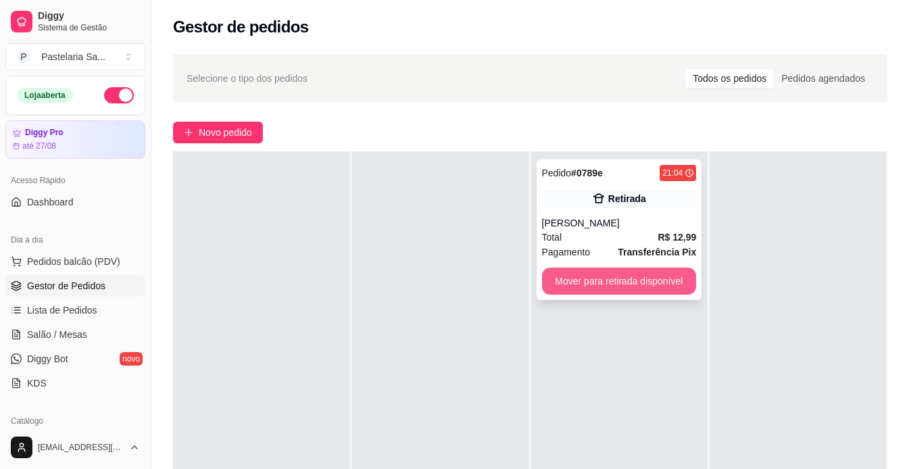
click at [655, 286] on button "Mover para retirada disponível" at bounding box center [619, 281] width 155 height 27
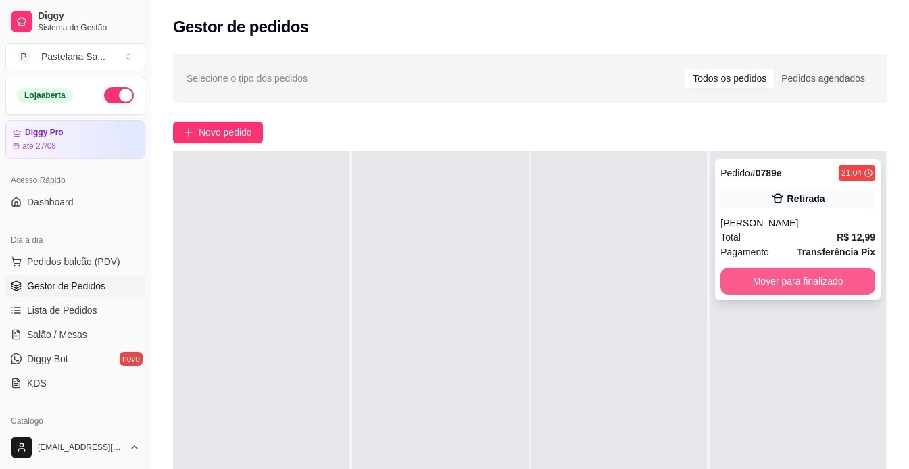
click at [856, 274] on button "Mover para finalizado" at bounding box center [797, 281] width 155 height 27
